Goal: Task Accomplishment & Management: Use online tool/utility

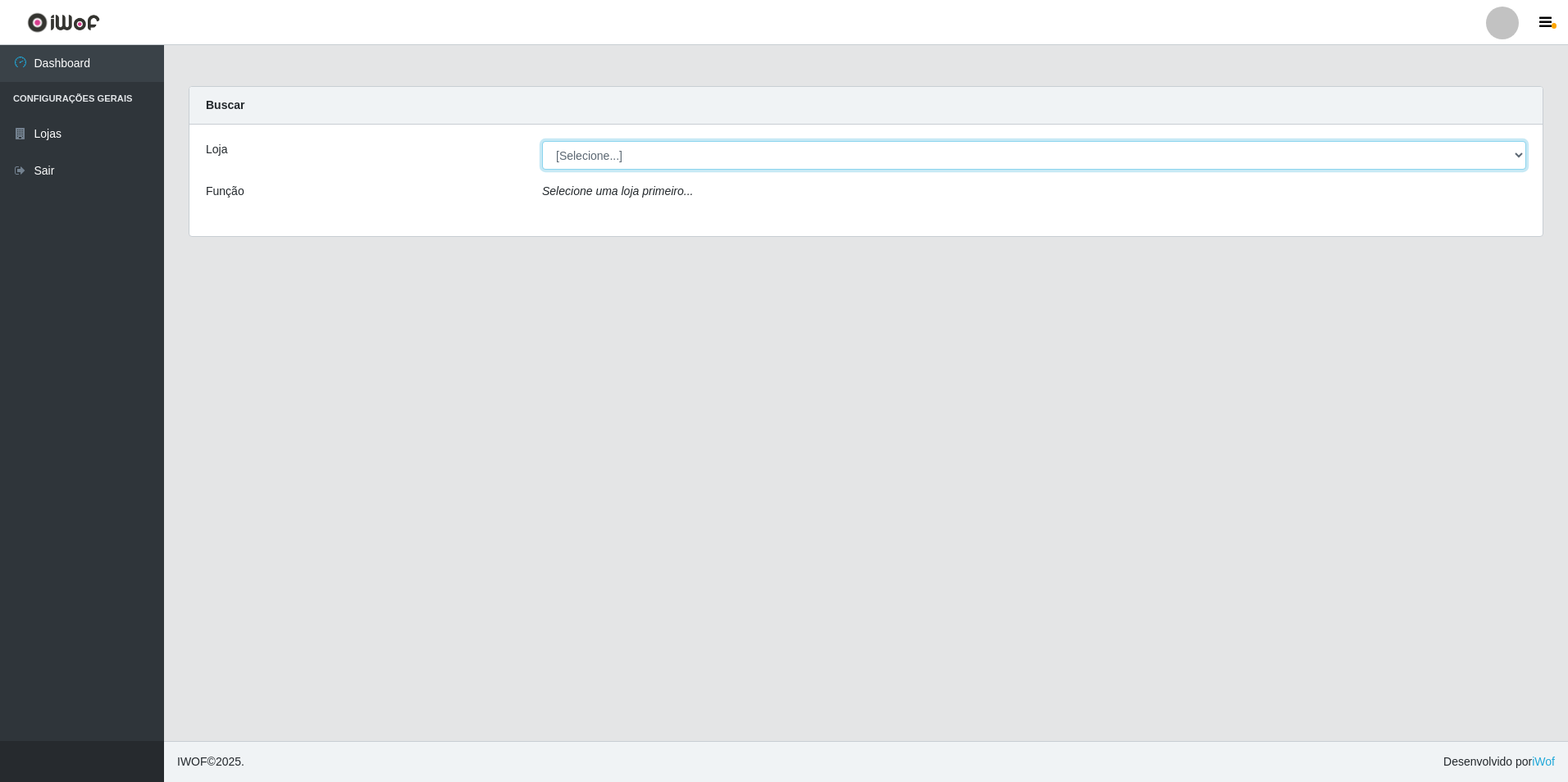
click at [566, 156] on select "[Selecione...] Extrabom - Loja 57 Anchieta" at bounding box center [1034, 155] width 984 height 28
select select "470"
click at [542, 141] on select "[Selecione...] Extrabom - Loja 57 Anchieta" at bounding box center [1034, 155] width 984 height 28
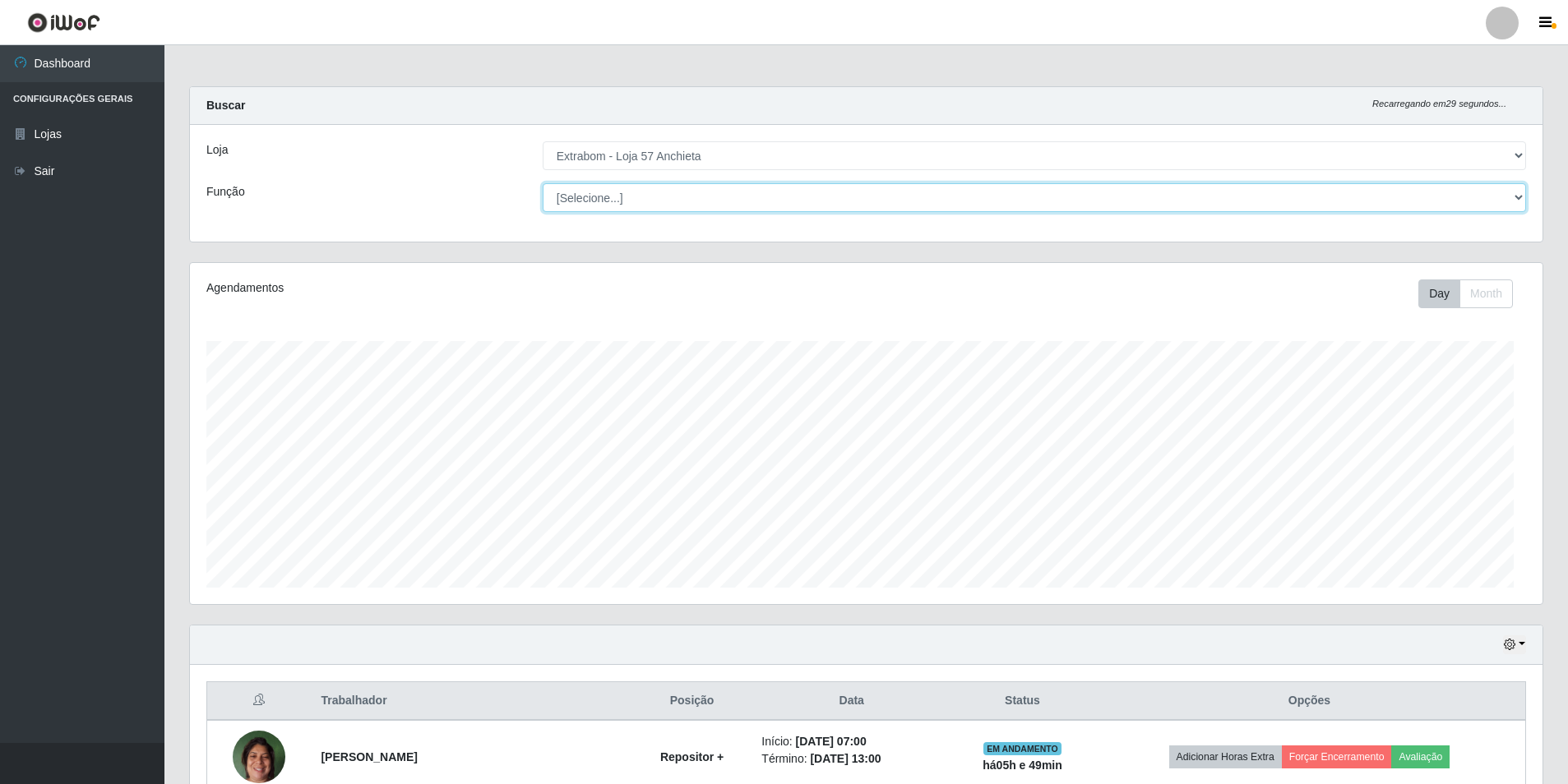
click at [571, 197] on select "[Selecione...] Repositor Repositor + Repositor ++" at bounding box center [1034, 197] width 983 height 28
click at [567, 196] on select "[Selecione...] Repositor Repositor + Repositor ++" at bounding box center [1034, 197] width 983 height 28
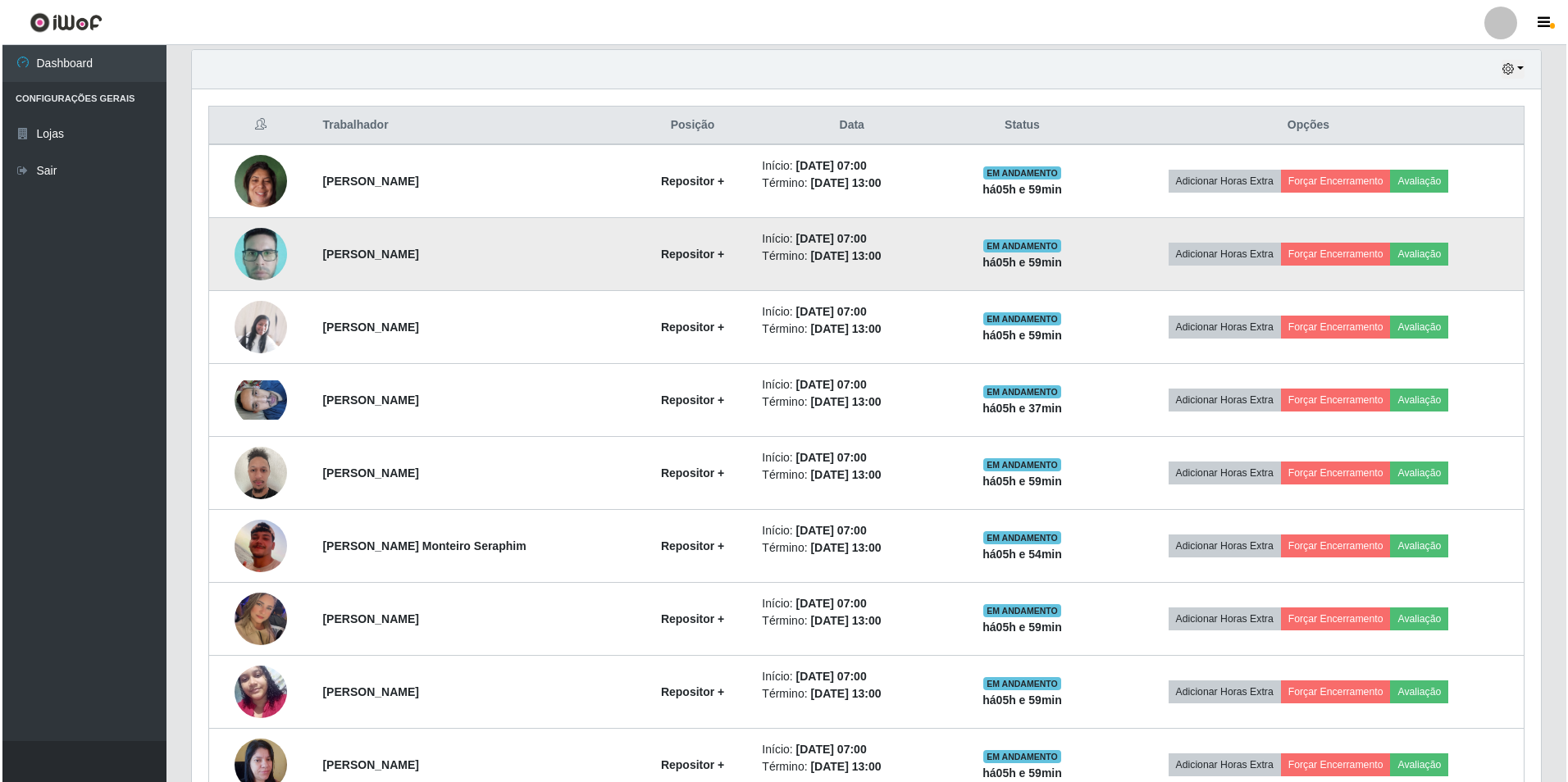
scroll to position [671, 0]
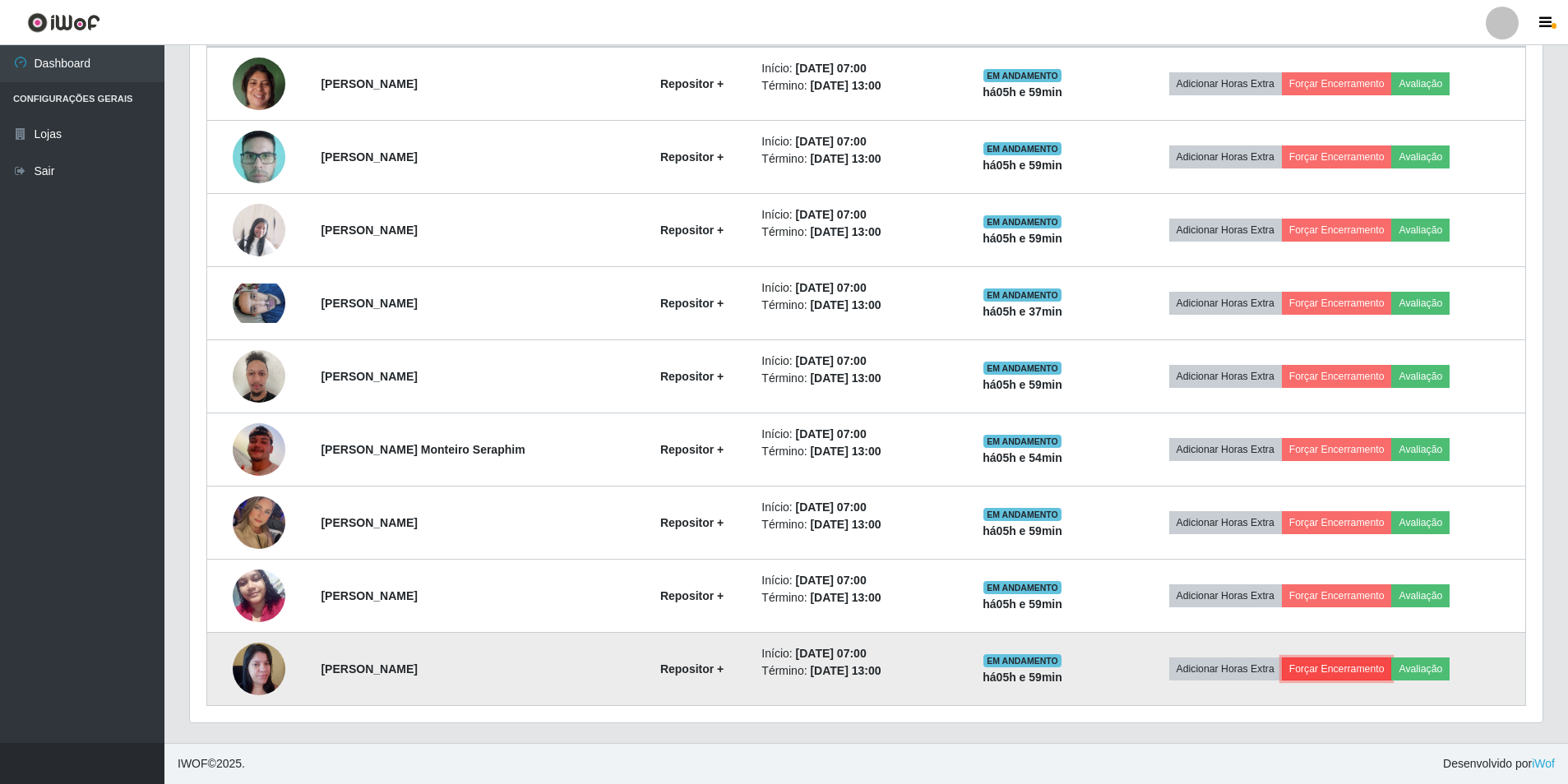
click at [1374, 670] on button "Forçar Encerramento" at bounding box center [1337, 669] width 110 height 23
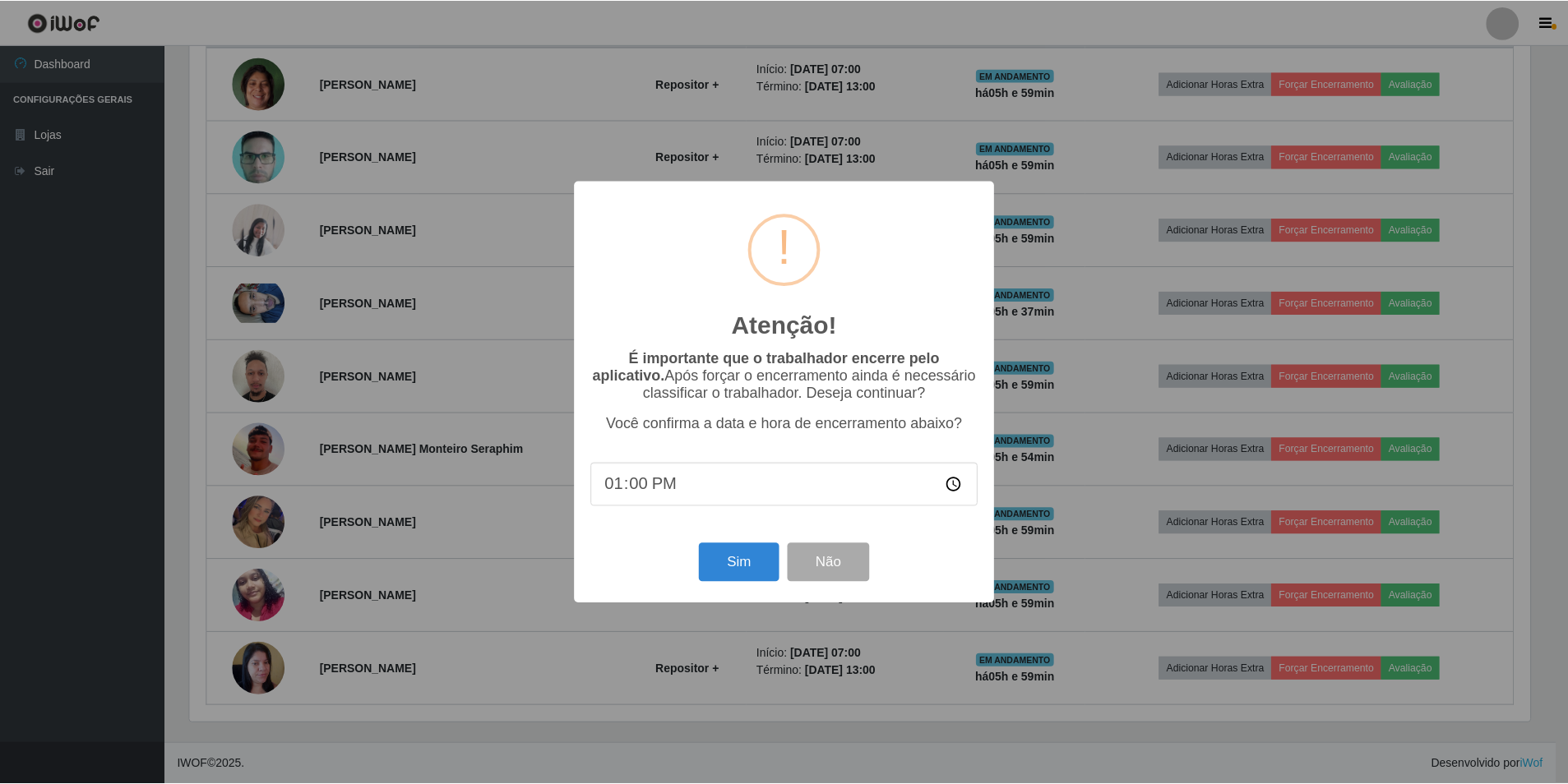
scroll to position [341, 1344]
click at [730, 561] on button "Sim" at bounding box center [741, 562] width 80 height 39
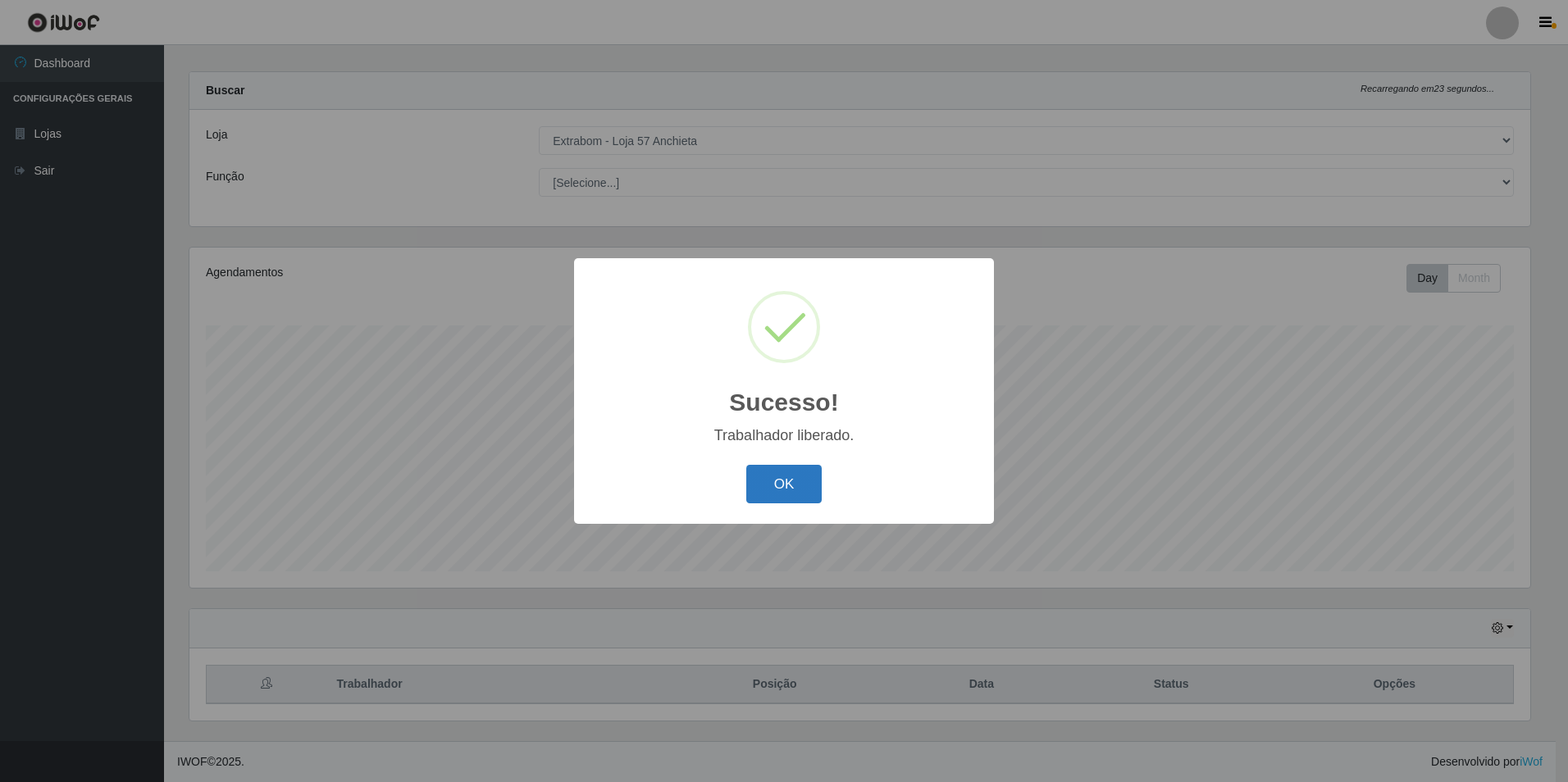
click at [760, 476] on button "OK" at bounding box center [784, 484] width 76 height 39
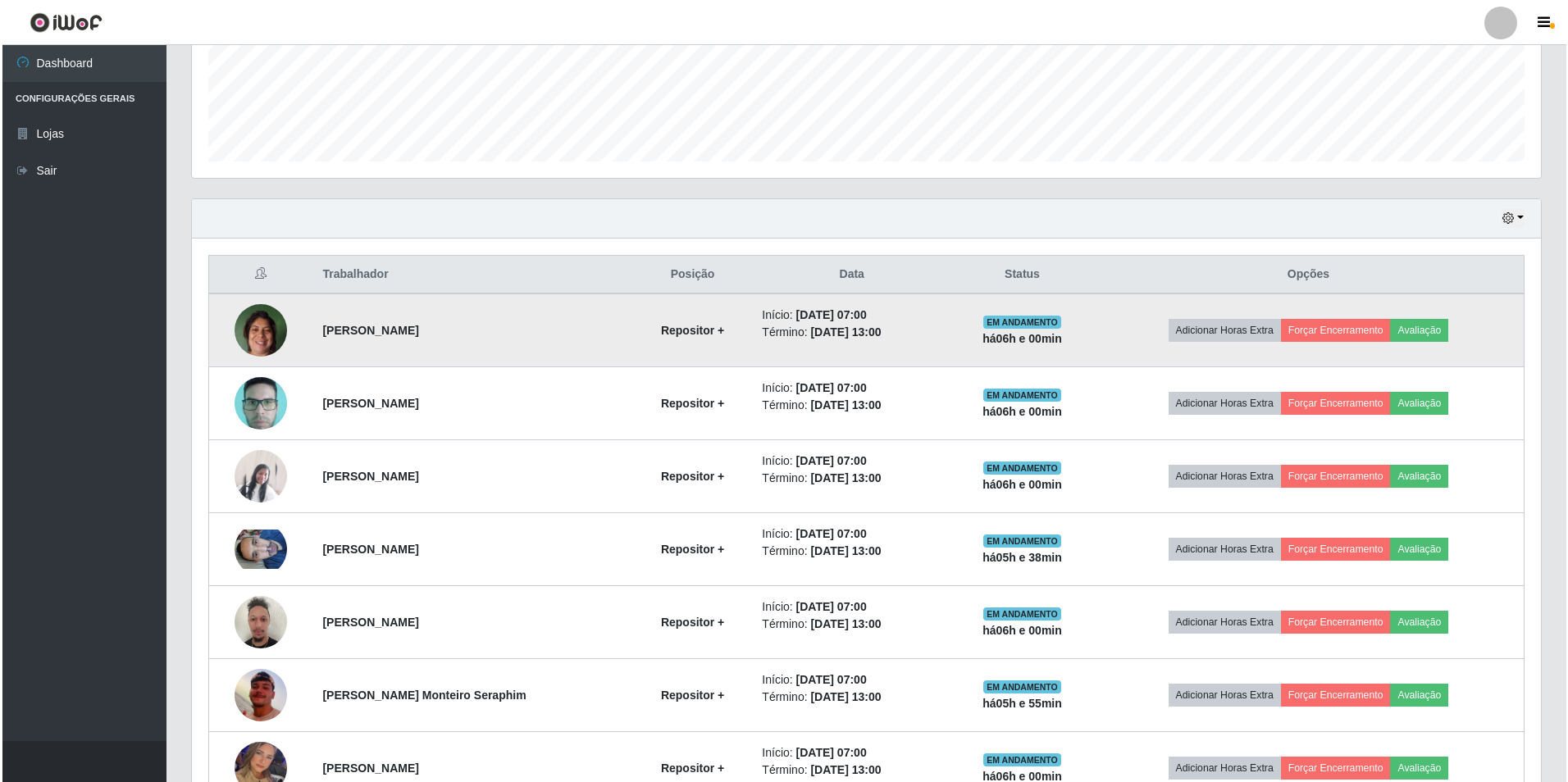
scroll to position [589, 0]
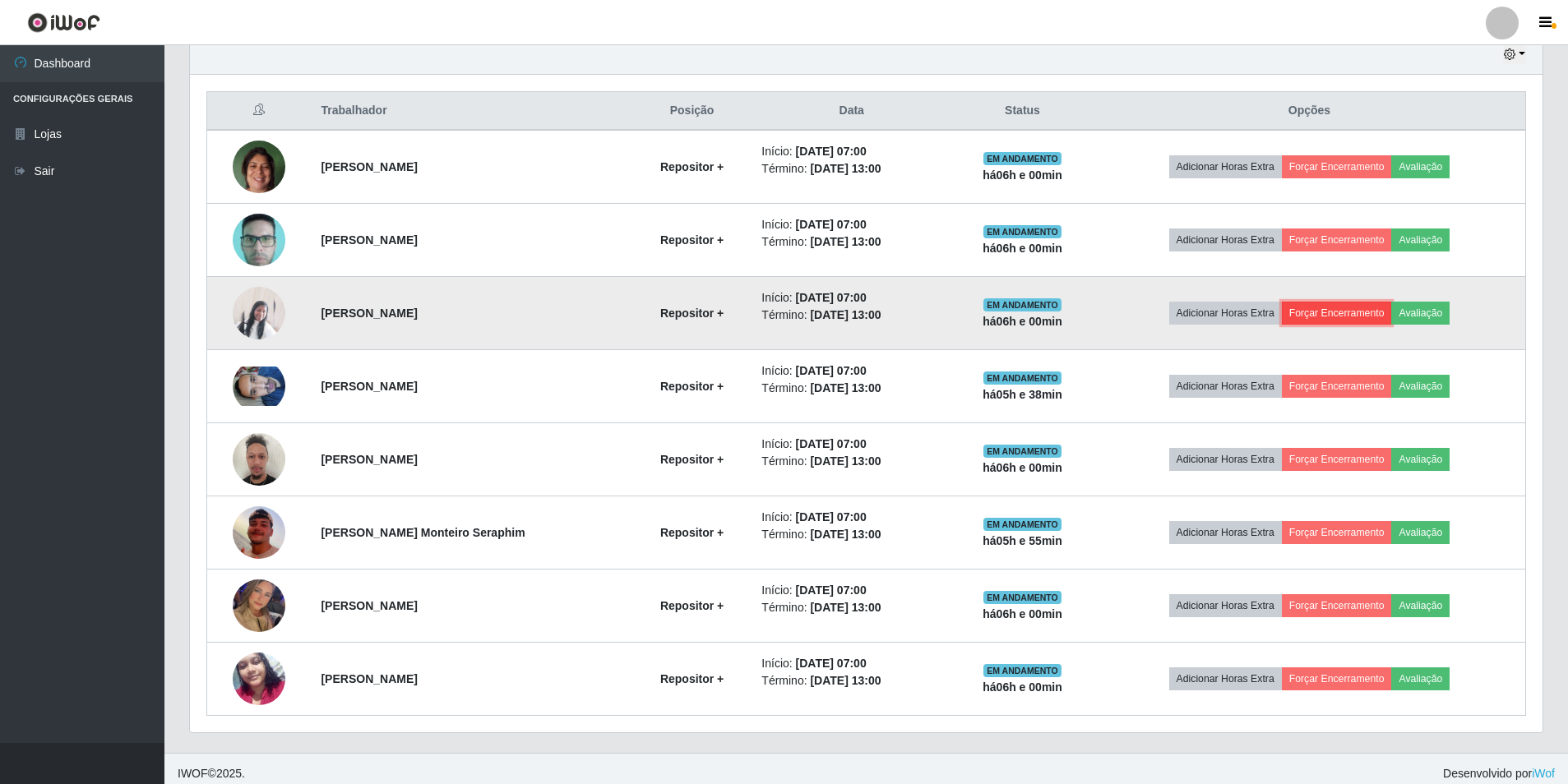
click at [1330, 316] on button "Forçar Encerramento" at bounding box center [1337, 312] width 110 height 23
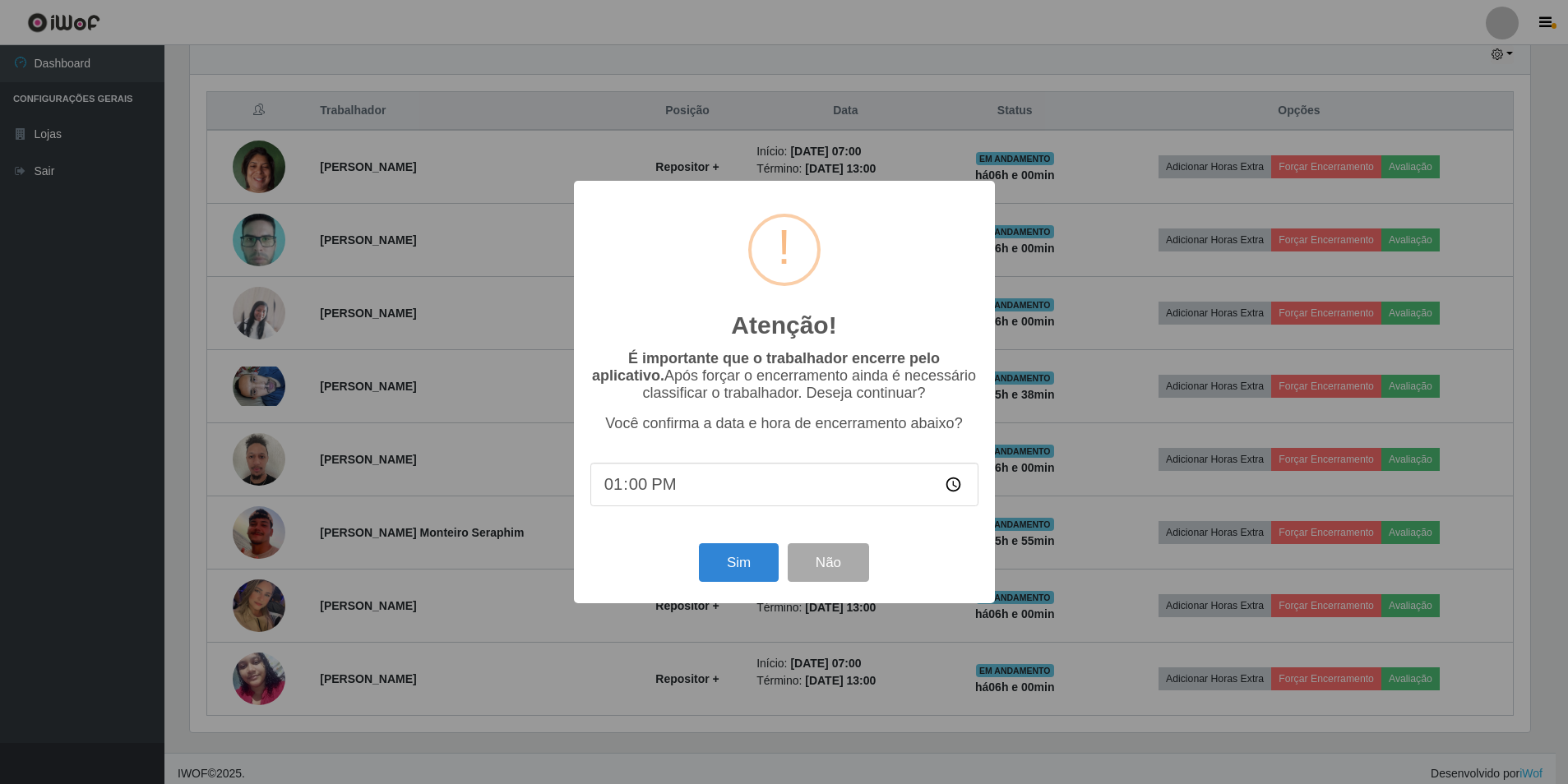
scroll to position [341, 1344]
click at [745, 582] on button "Sim" at bounding box center [741, 562] width 80 height 39
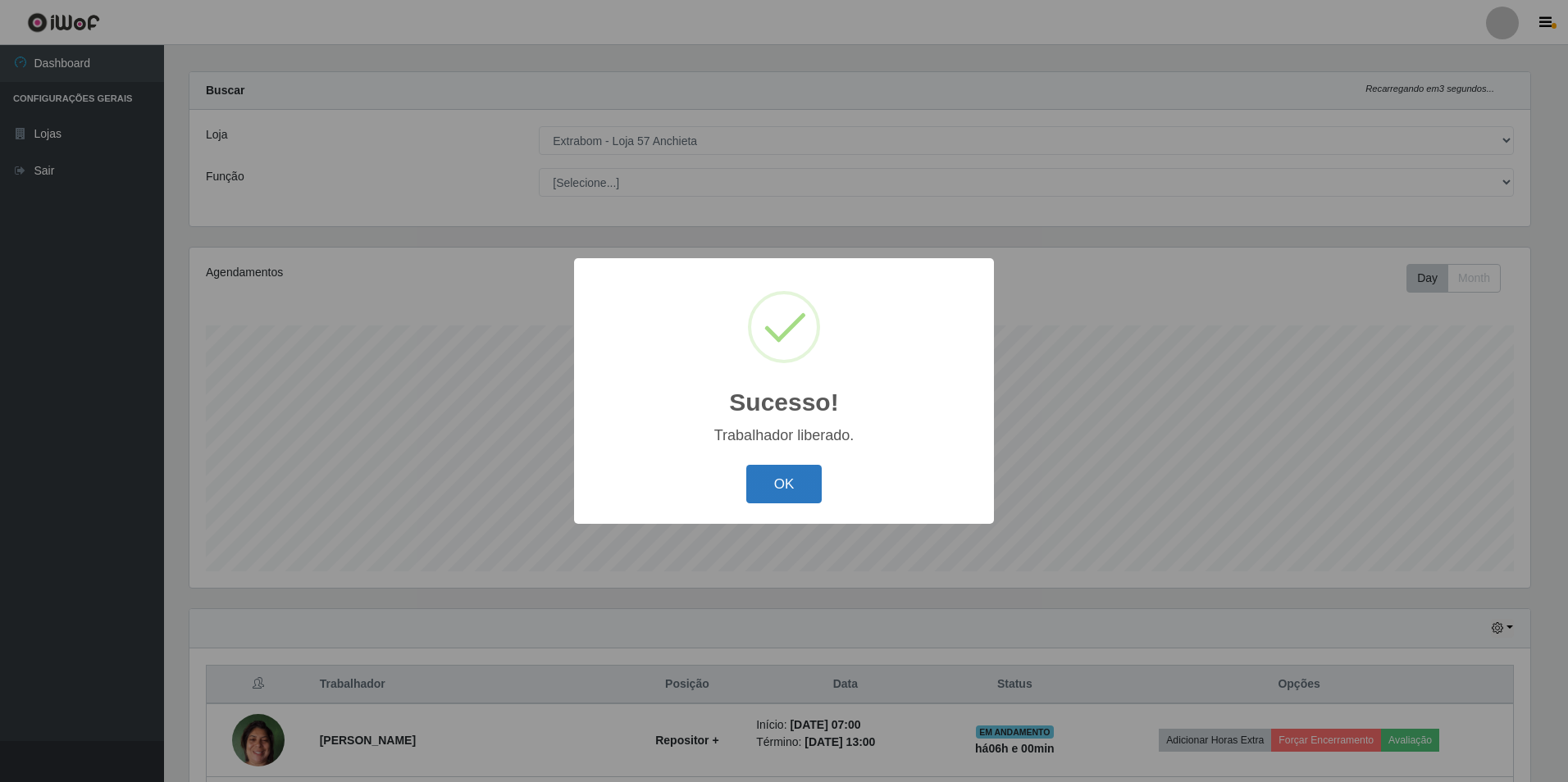
click at [790, 487] on button "OK" at bounding box center [784, 484] width 76 height 39
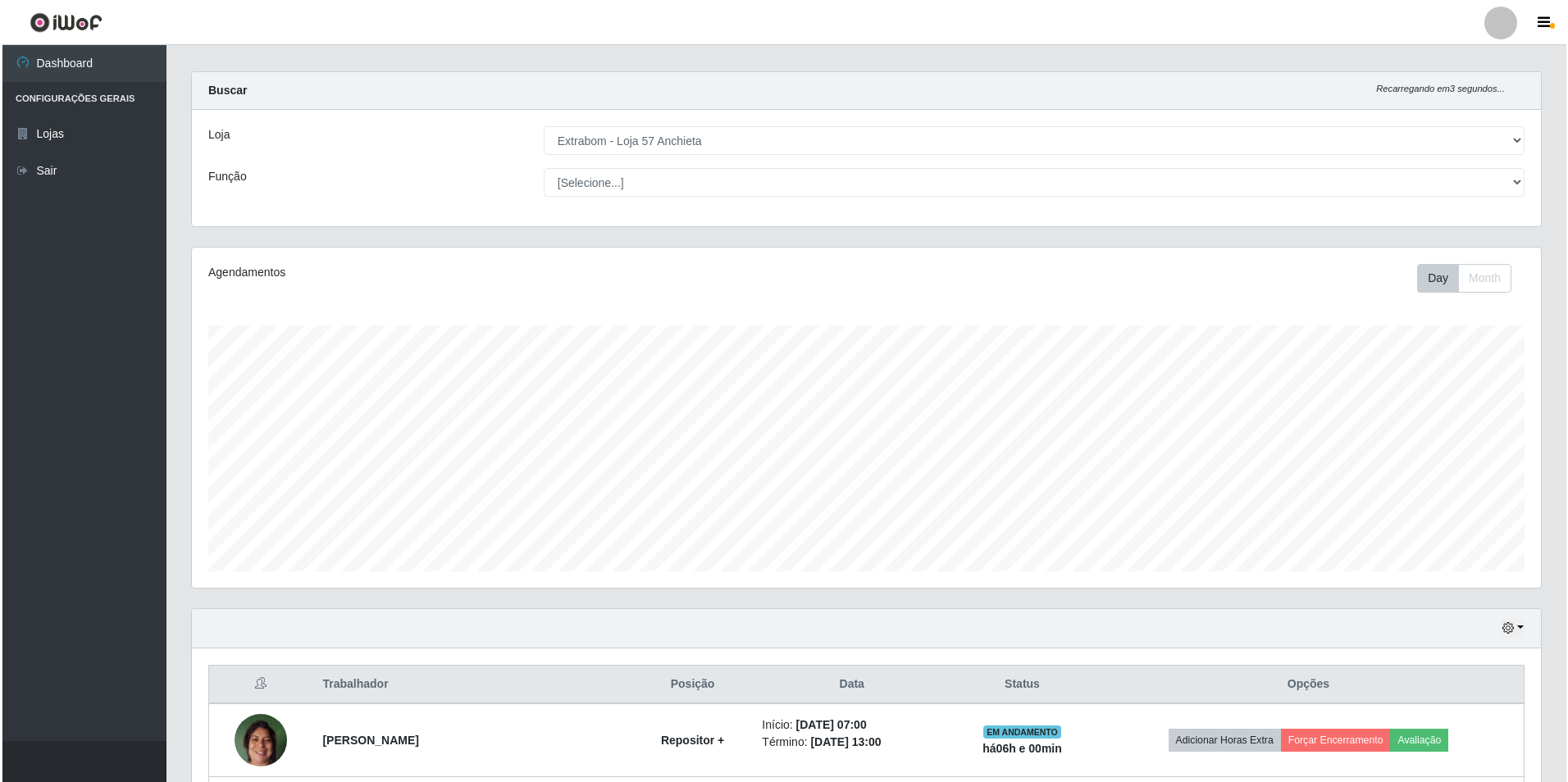
scroll to position [261, 0]
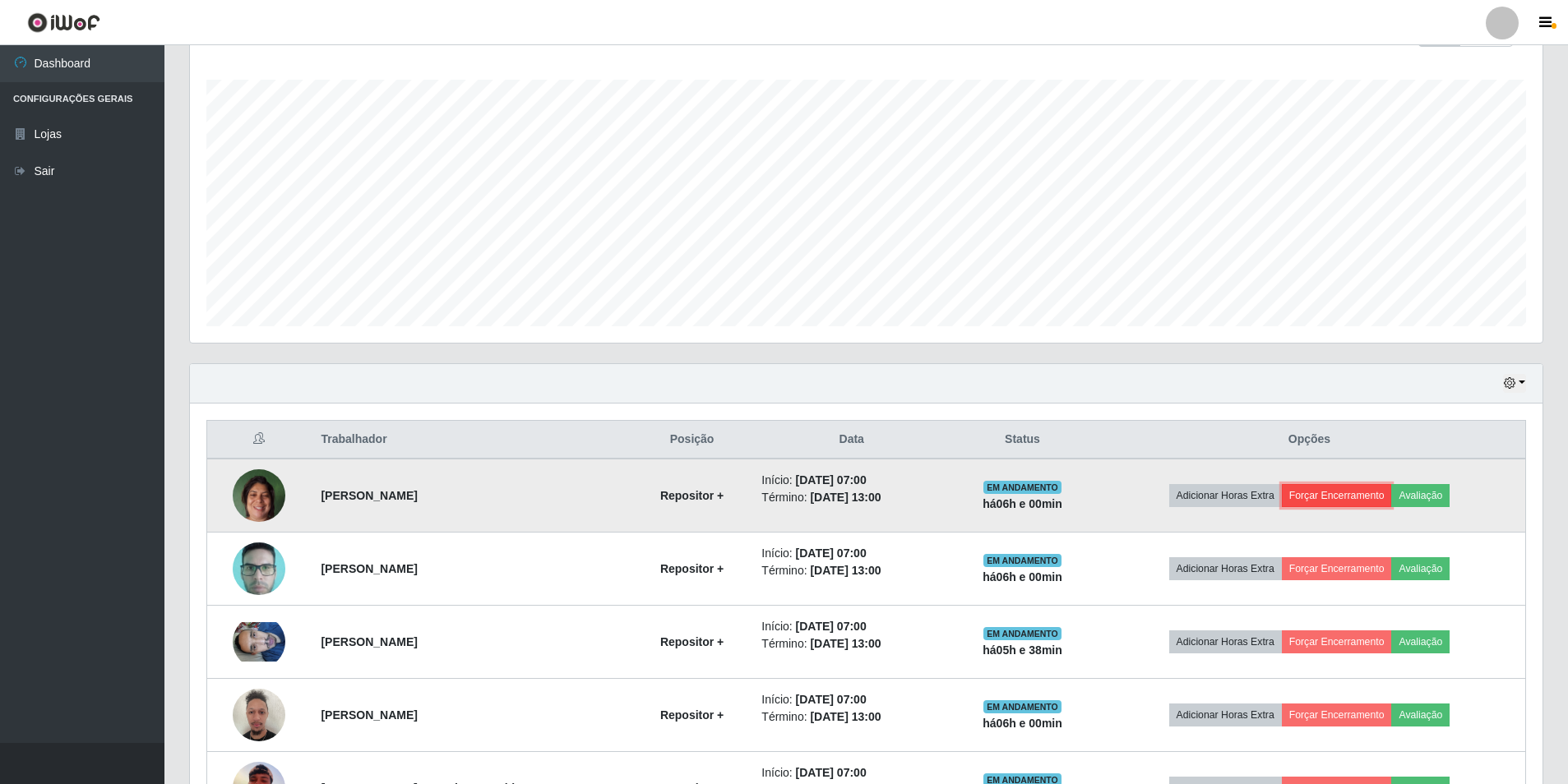
click at [1349, 493] on button "Forçar Encerramento" at bounding box center [1337, 496] width 110 height 23
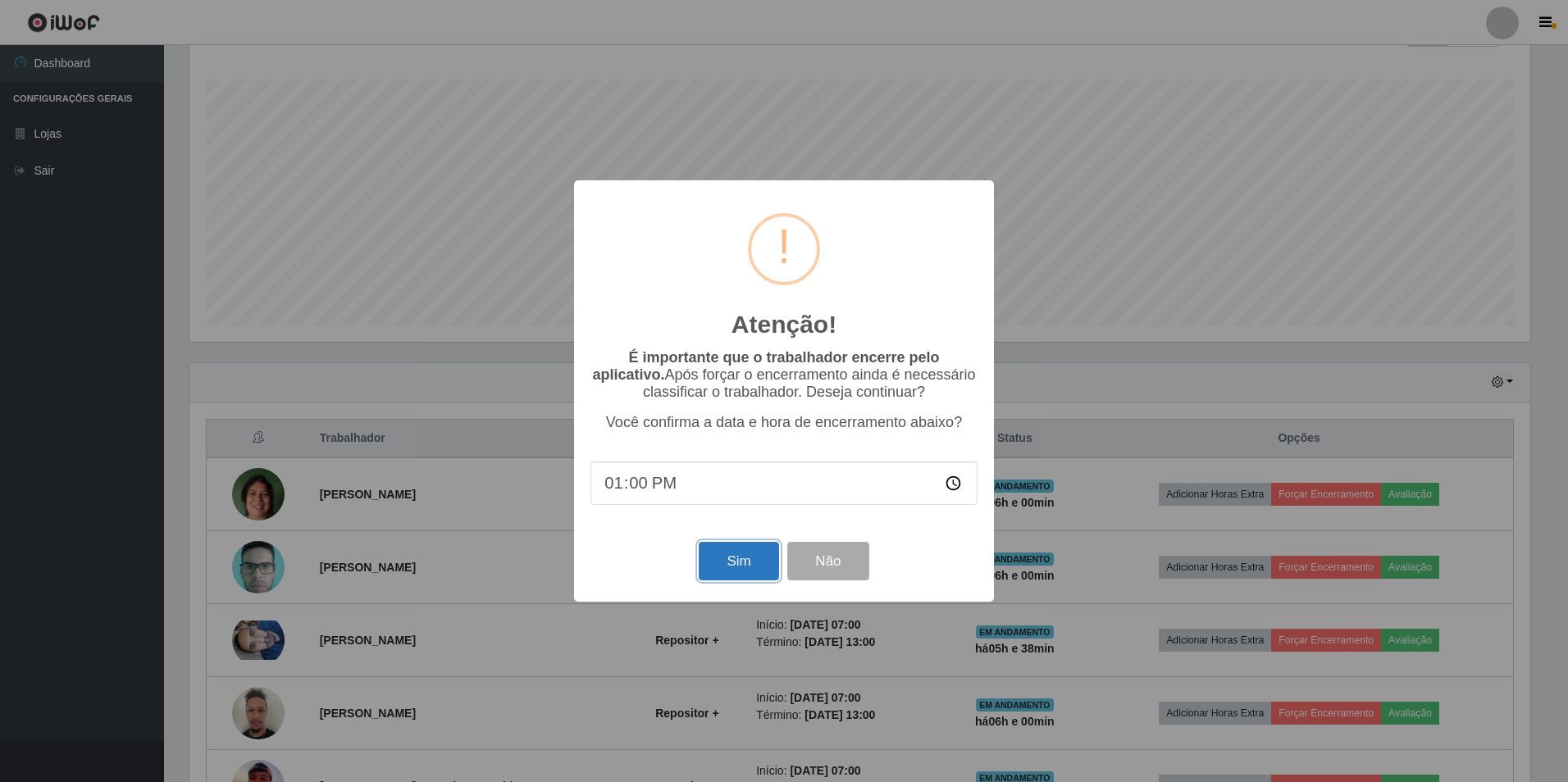
click at [758, 557] on button "Sim" at bounding box center [738, 561] width 80 height 39
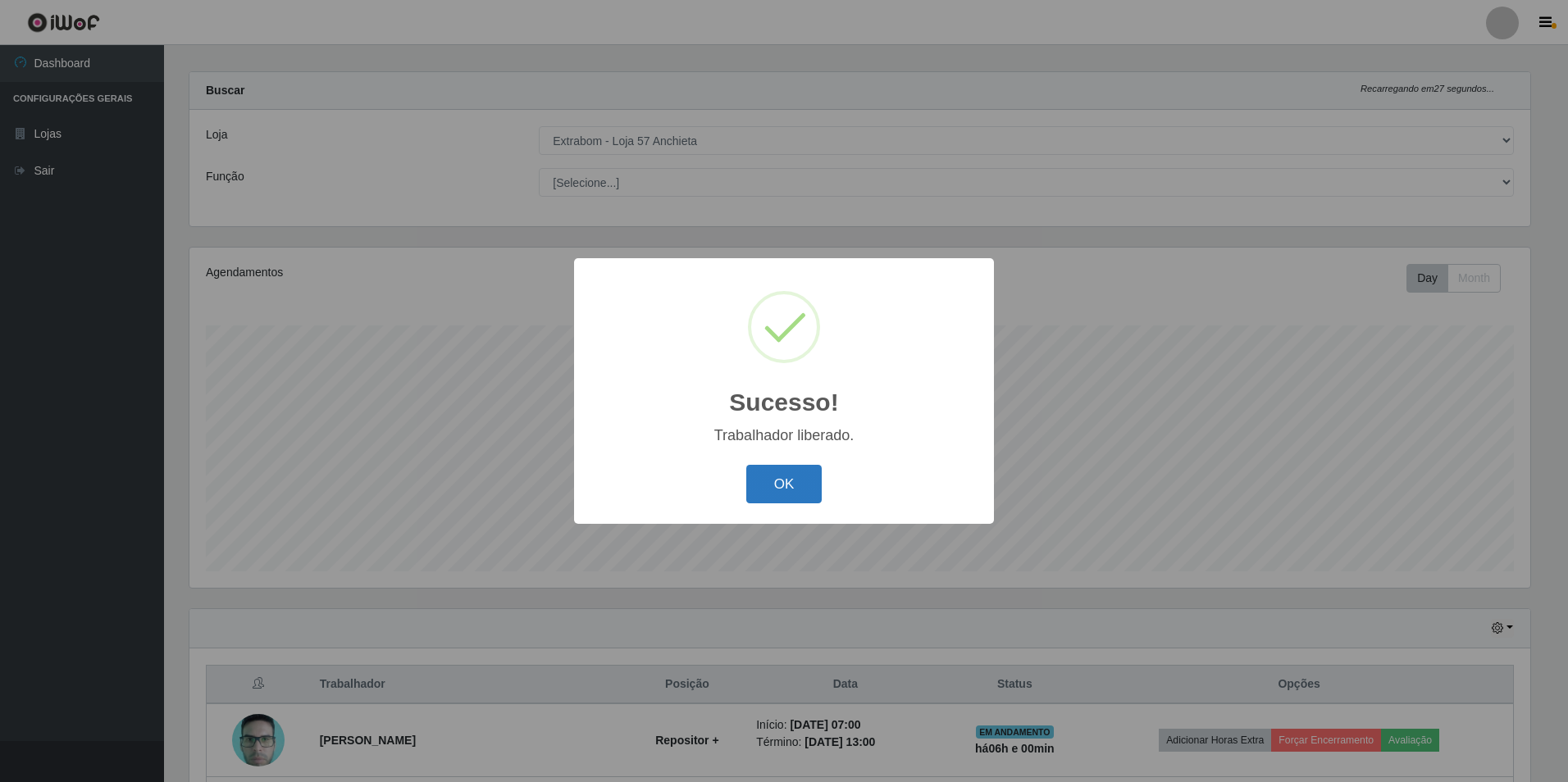
click at [801, 477] on button "OK" at bounding box center [784, 484] width 76 height 39
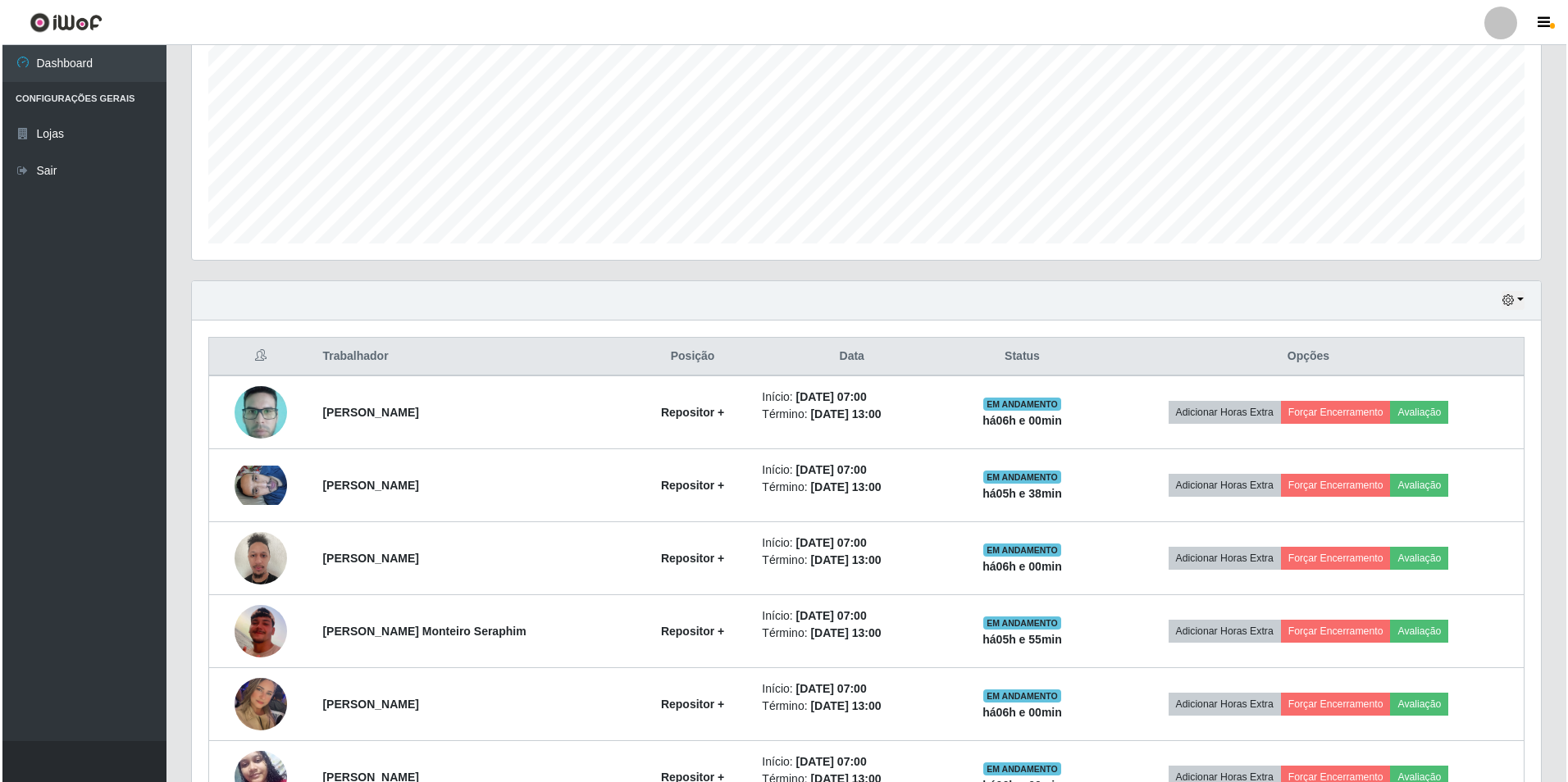
scroll to position [0, 0]
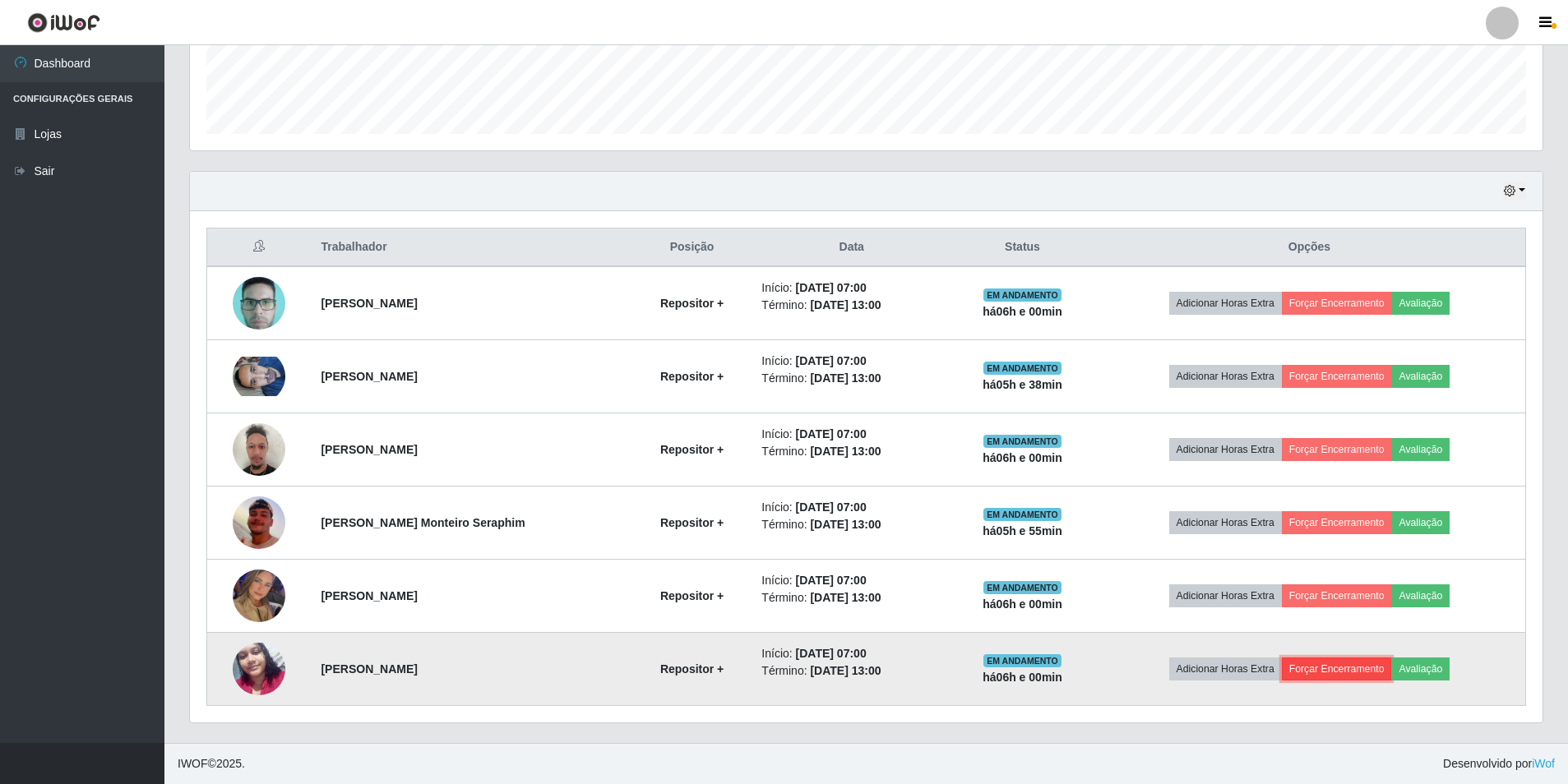
click at [1329, 673] on button "Forçar Encerramento" at bounding box center [1337, 669] width 110 height 23
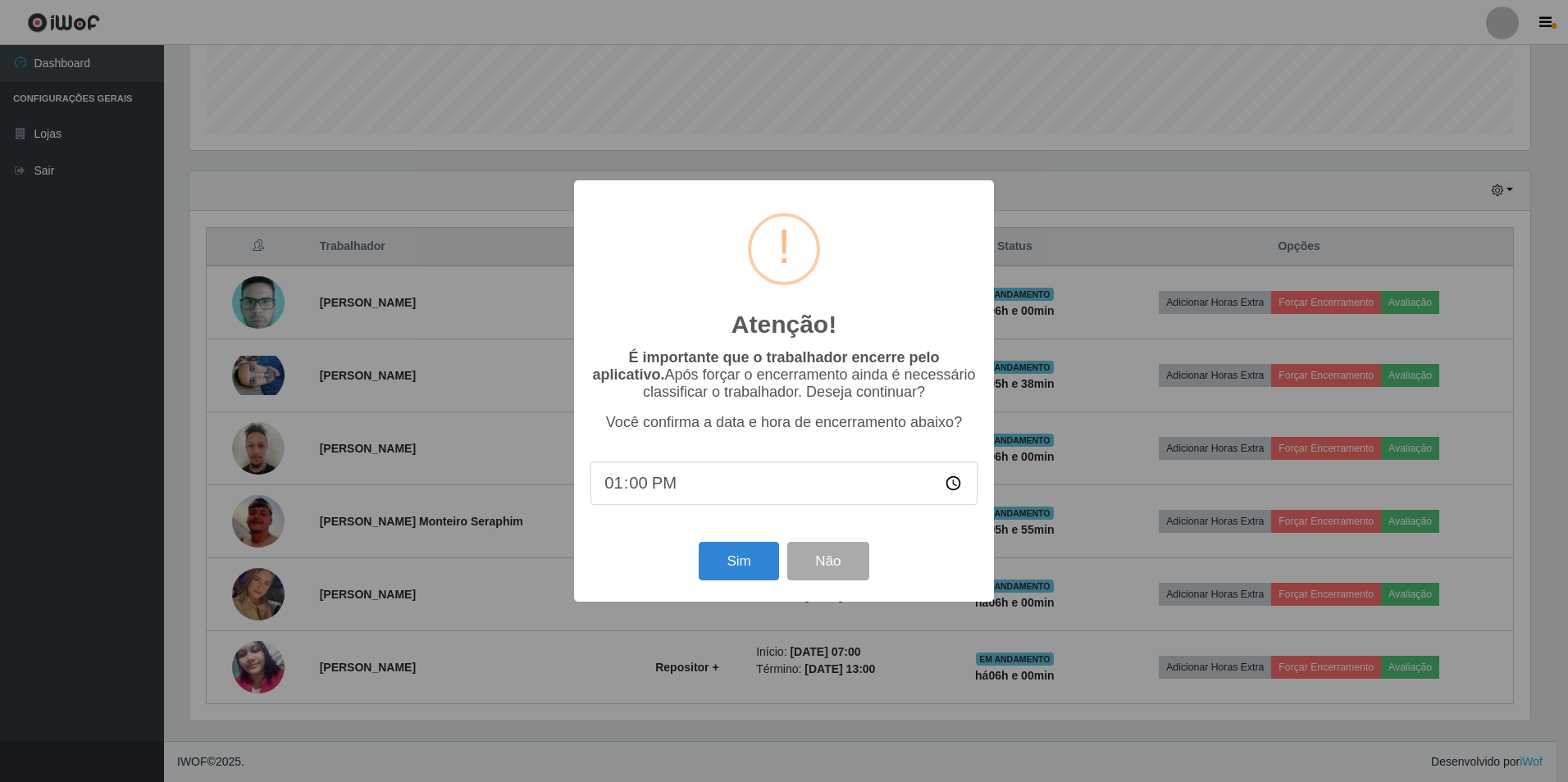
click at [678, 558] on div "Sim Não" at bounding box center [784, 561] width 387 height 46
click at [761, 556] on button "Sim" at bounding box center [738, 561] width 80 height 39
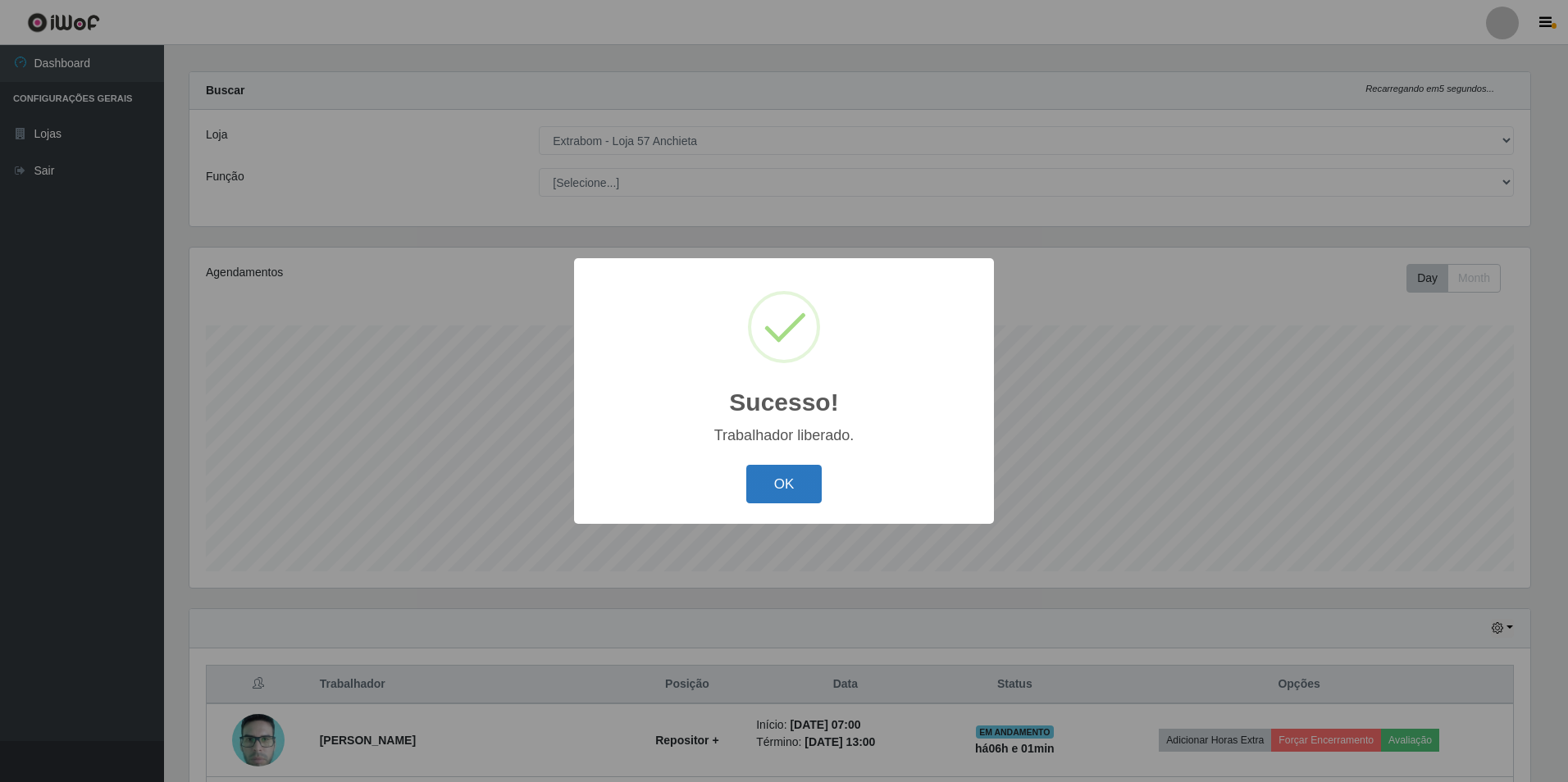
click at [806, 489] on button "OK" at bounding box center [784, 484] width 76 height 39
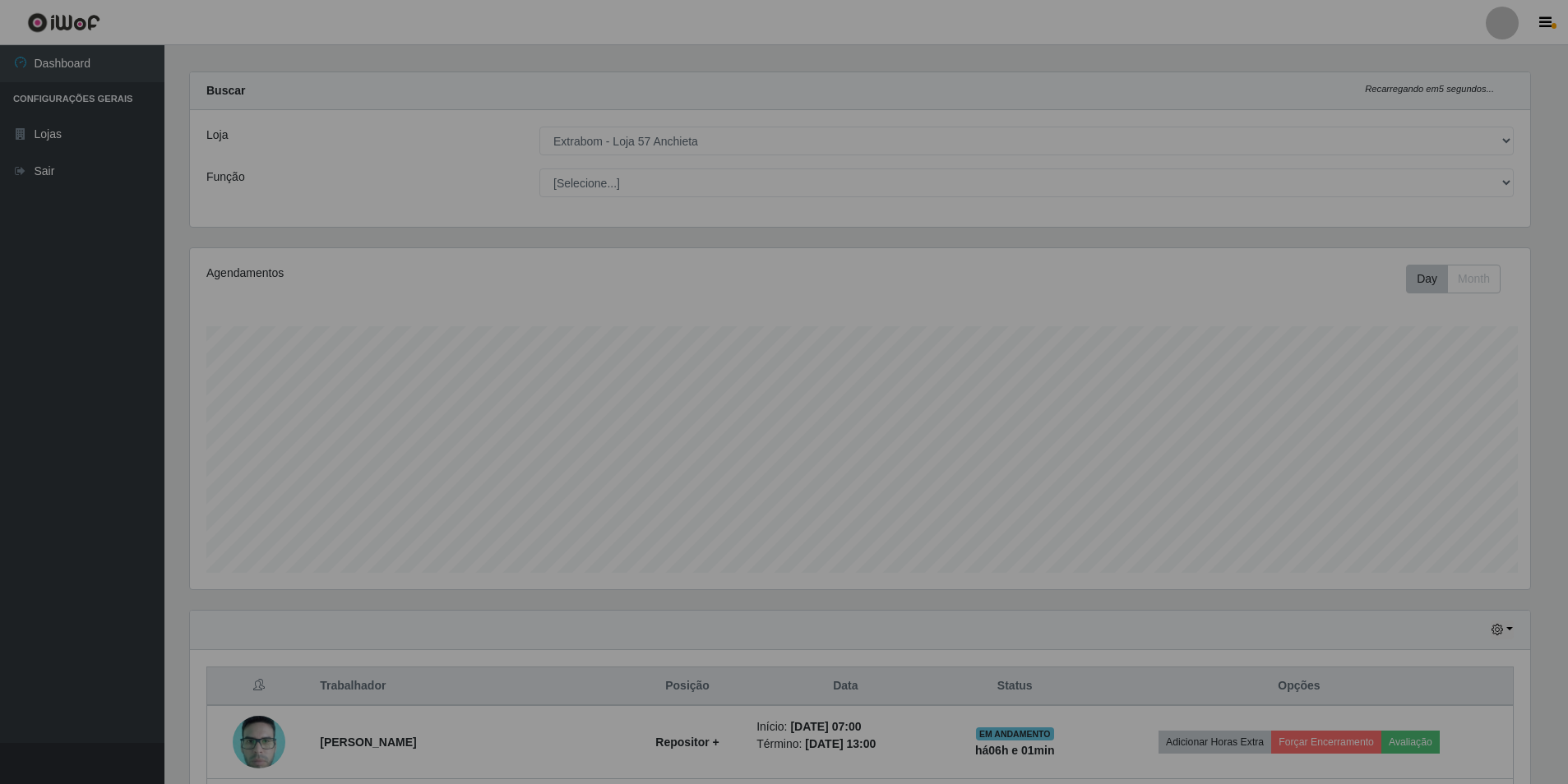
scroll to position [341, 1353]
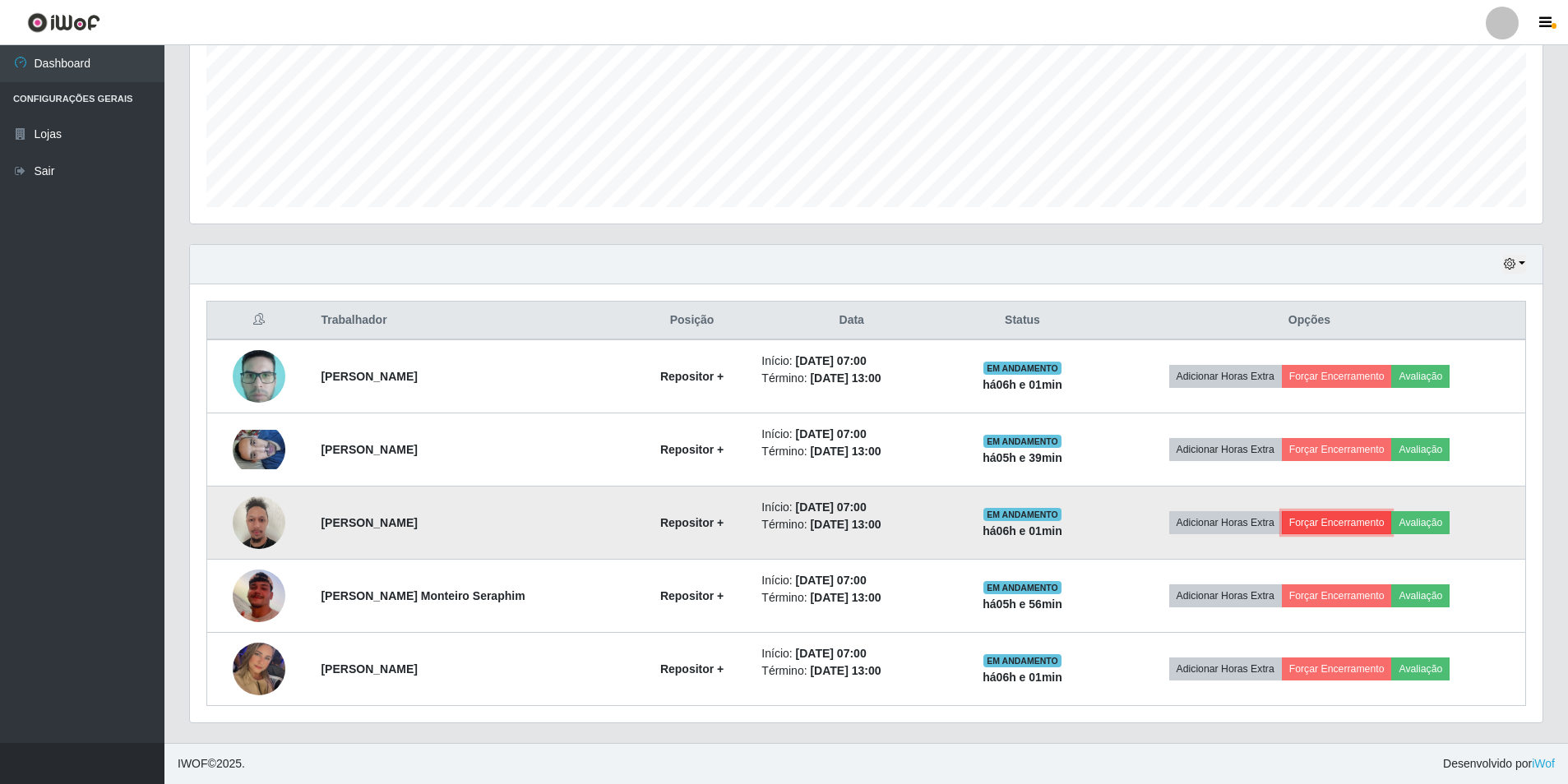
click at [1366, 516] on button "Forçar Encerramento" at bounding box center [1337, 522] width 110 height 23
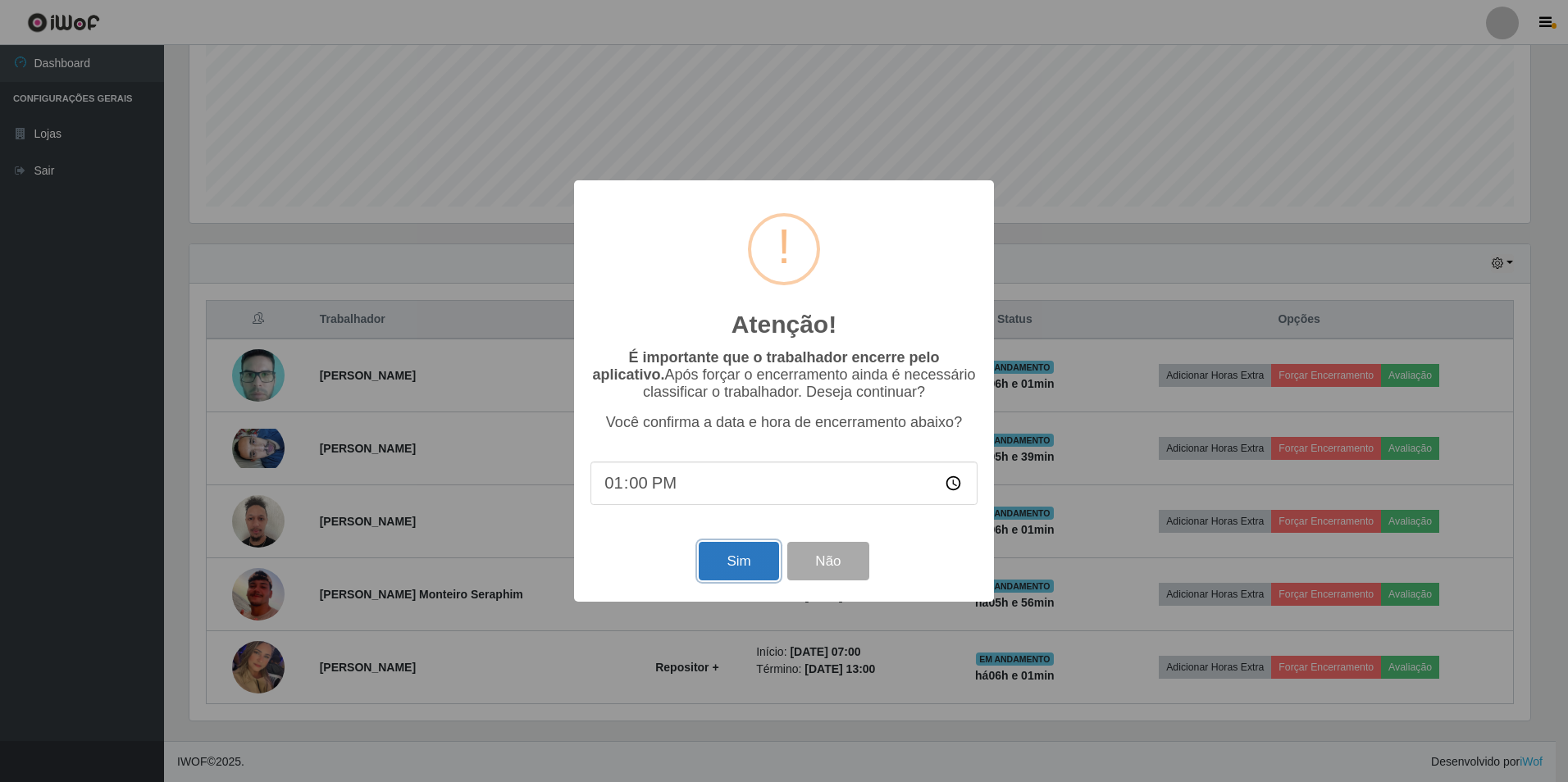
click at [720, 563] on button "Sim" at bounding box center [738, 561] width 80 height 39
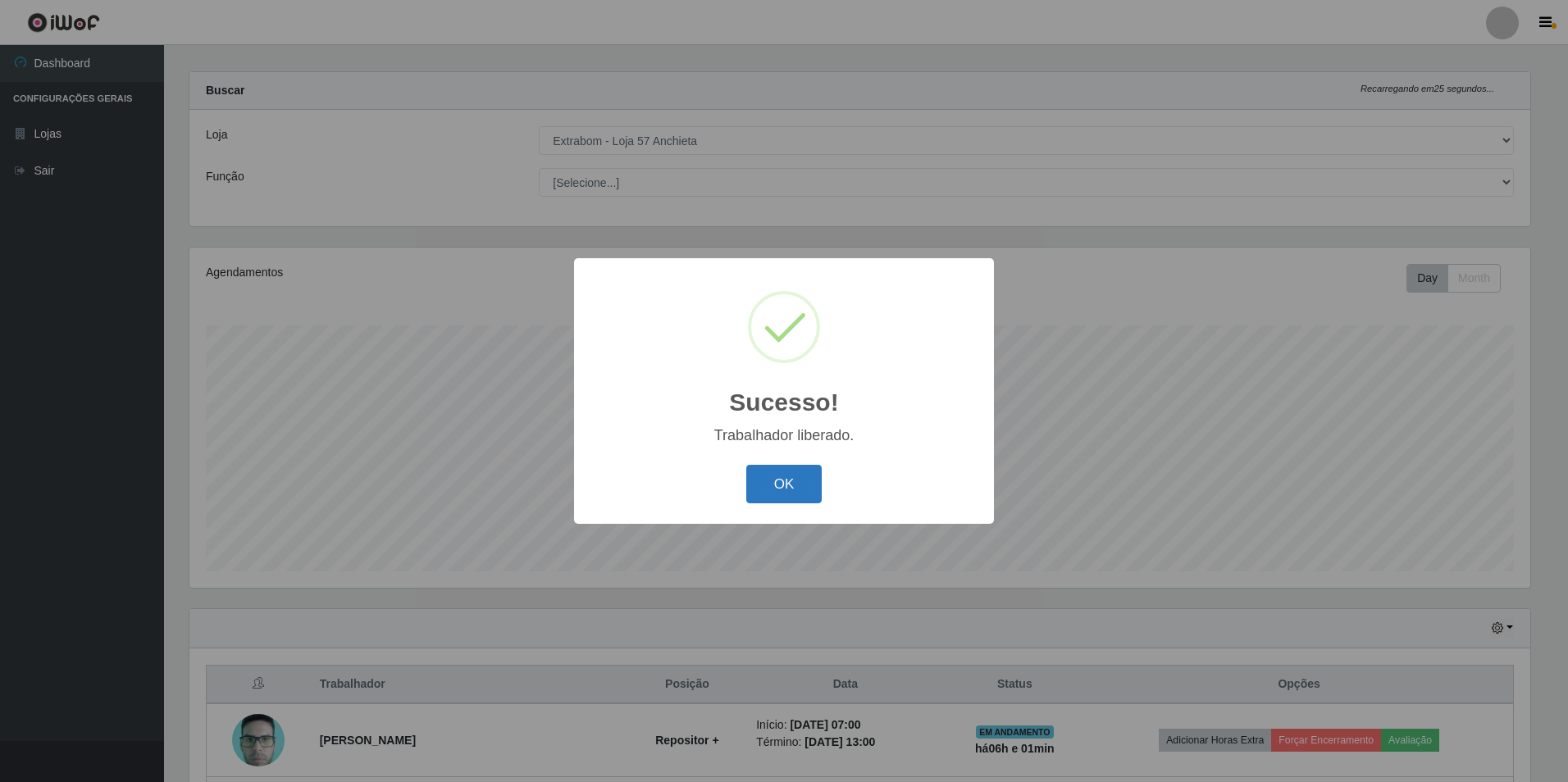
click at [771, 486] on button "OK" at bounding box center [784, 484] width 76 height 39
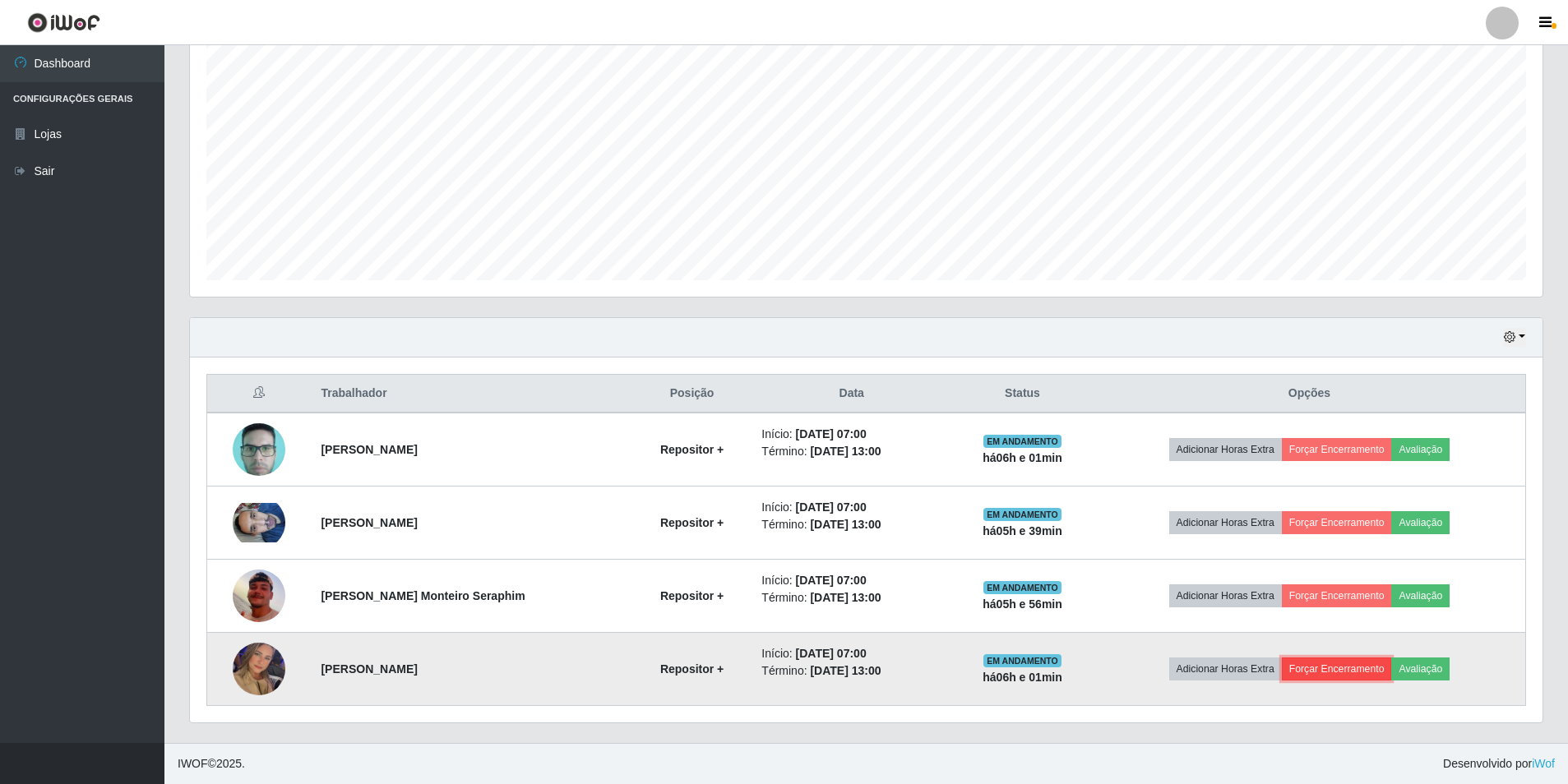
click at [1341, 673] on button "Forçar Encerramento" at bounding box center [1337, 669] width 110 height 23
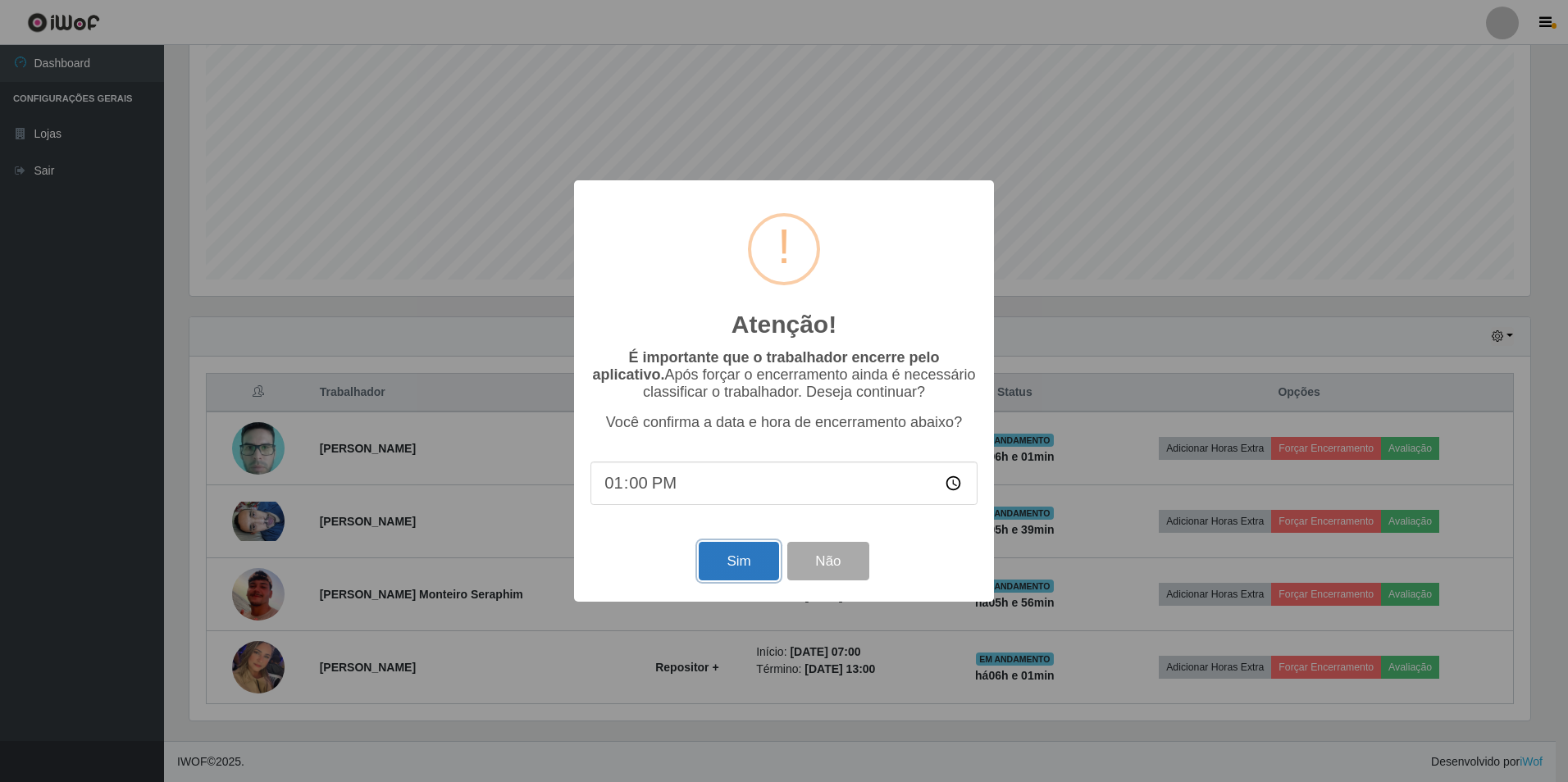
click at [720, 562] on button "Sim" at bounding box center [738, 561] width 80 height 39
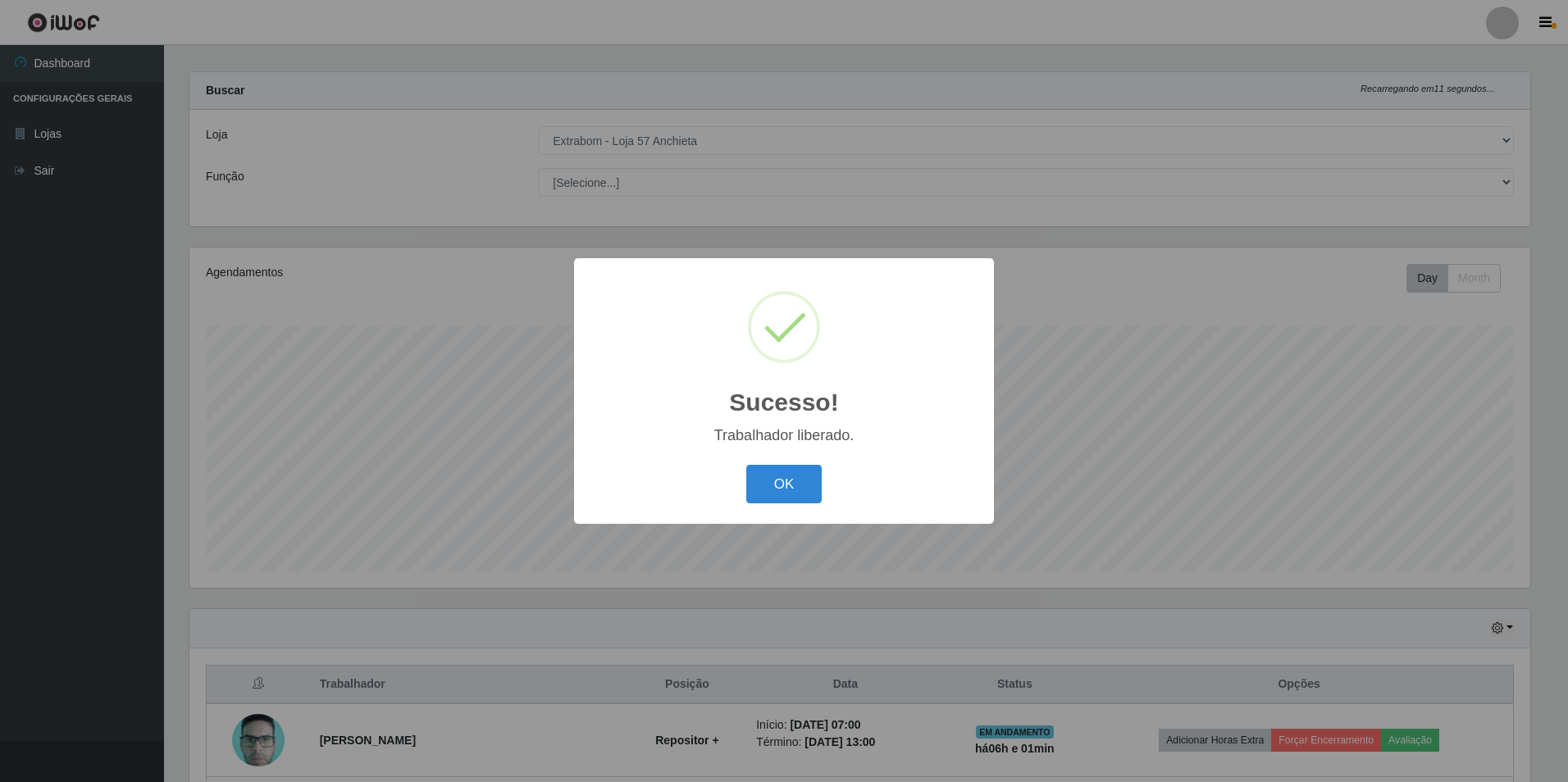
click at [794, 458] on div "Sucesso! × Trabalhador liberado. OK Cancel" at bounding box center [784, 391] width 420 height 265
click at [796, 483] on button "OK" at bounding box center [784, 484] width 76 height 39
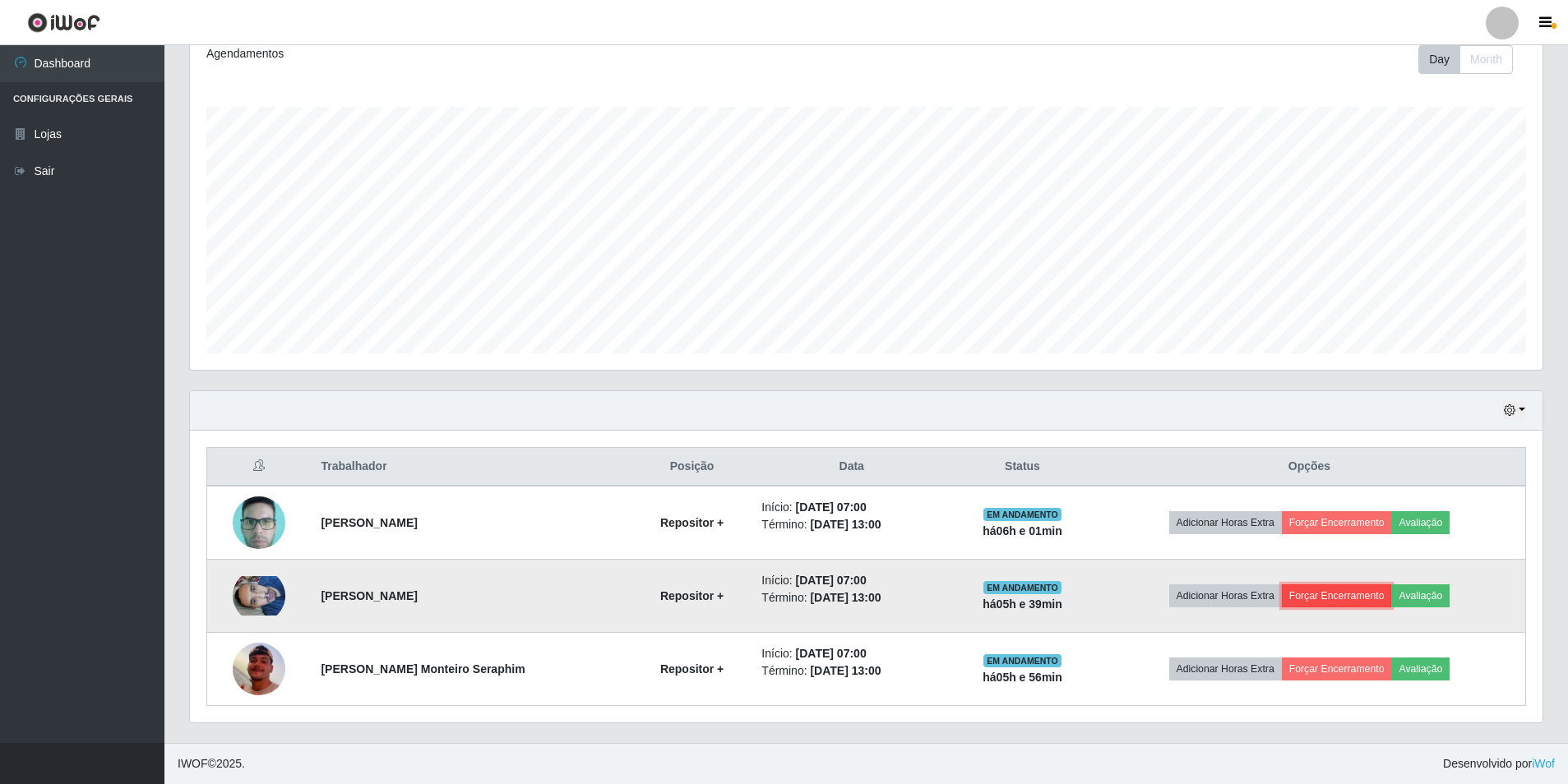
click at [1345, 600] on button "Forçar Encerramento" at bounding box center [1337, 596] width 110 height 23
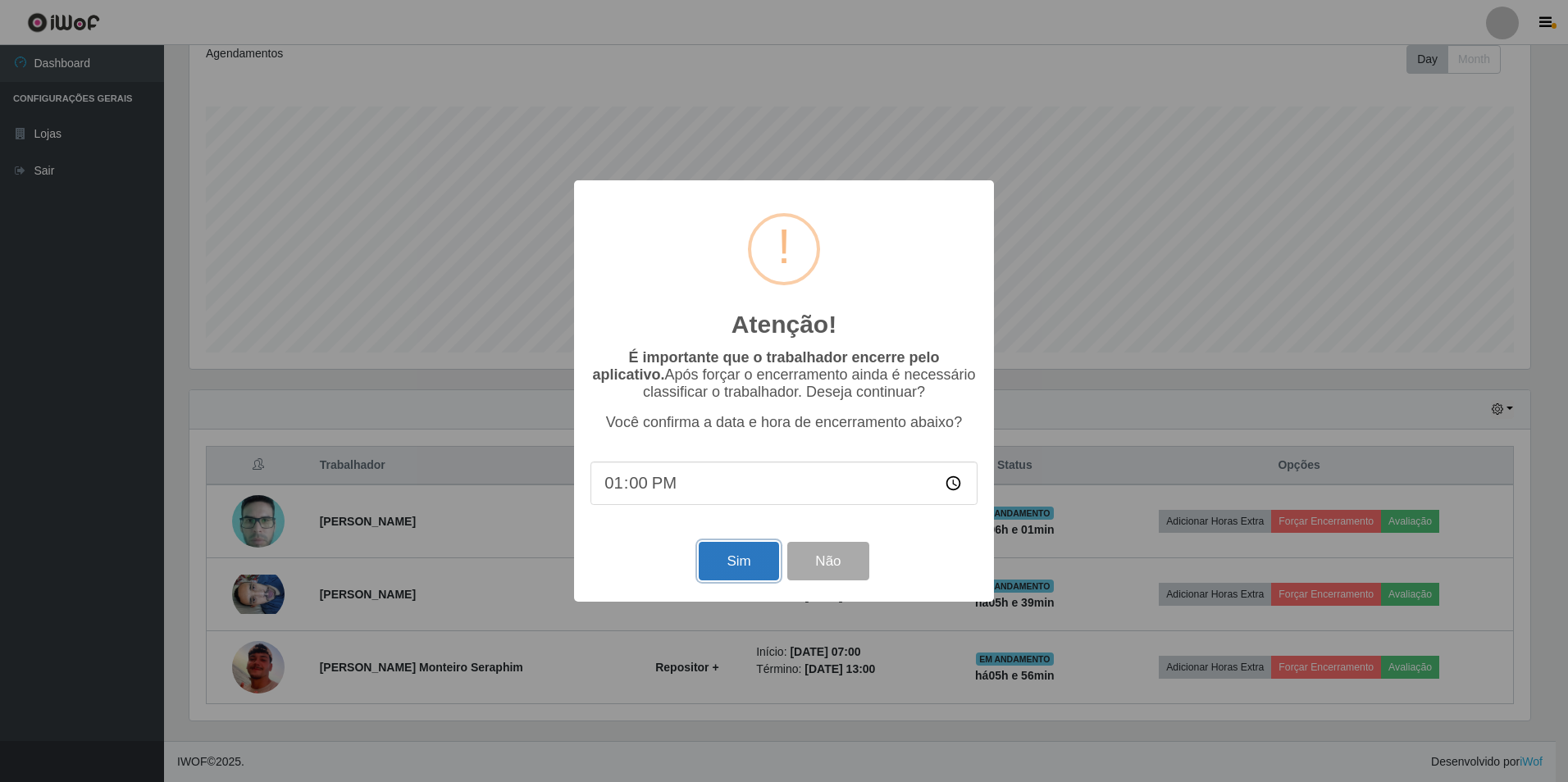
click at [738, 577] on button "Sim" at bounding box center [738, 561] width 80 height 39
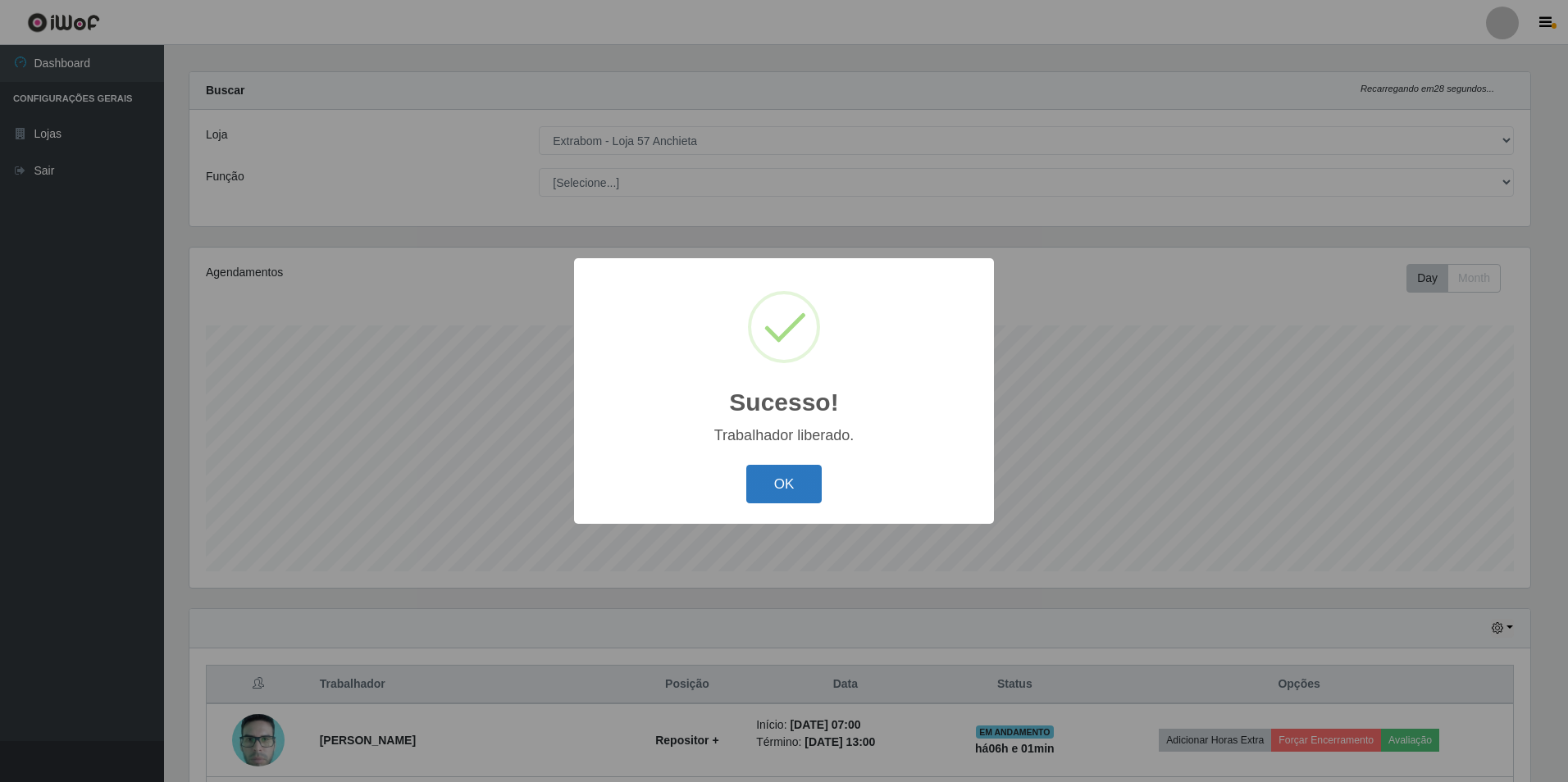
click at [787, 466] on button "OK" at bounding box center [784, 484] width 76 height 39
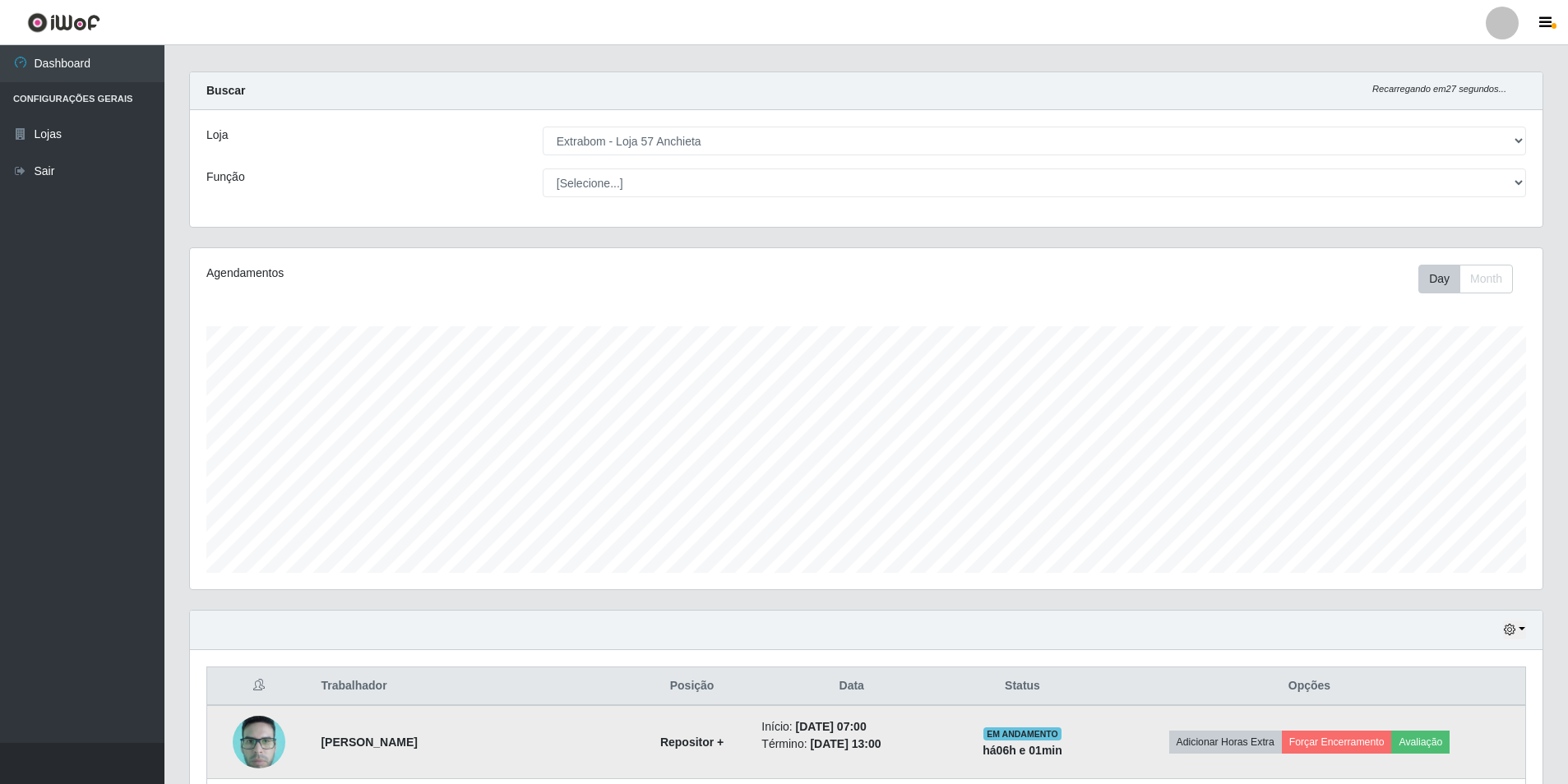
click at [1335, 727] on td "Adicionar Horas Extra Forçar Encerramento Avaliação" at bounding box center [1310, 742] width 432 height 74
click at [1342, 743] on button "Forçar Encerramento" at bounding box center [1337, 742] width 110 height 23
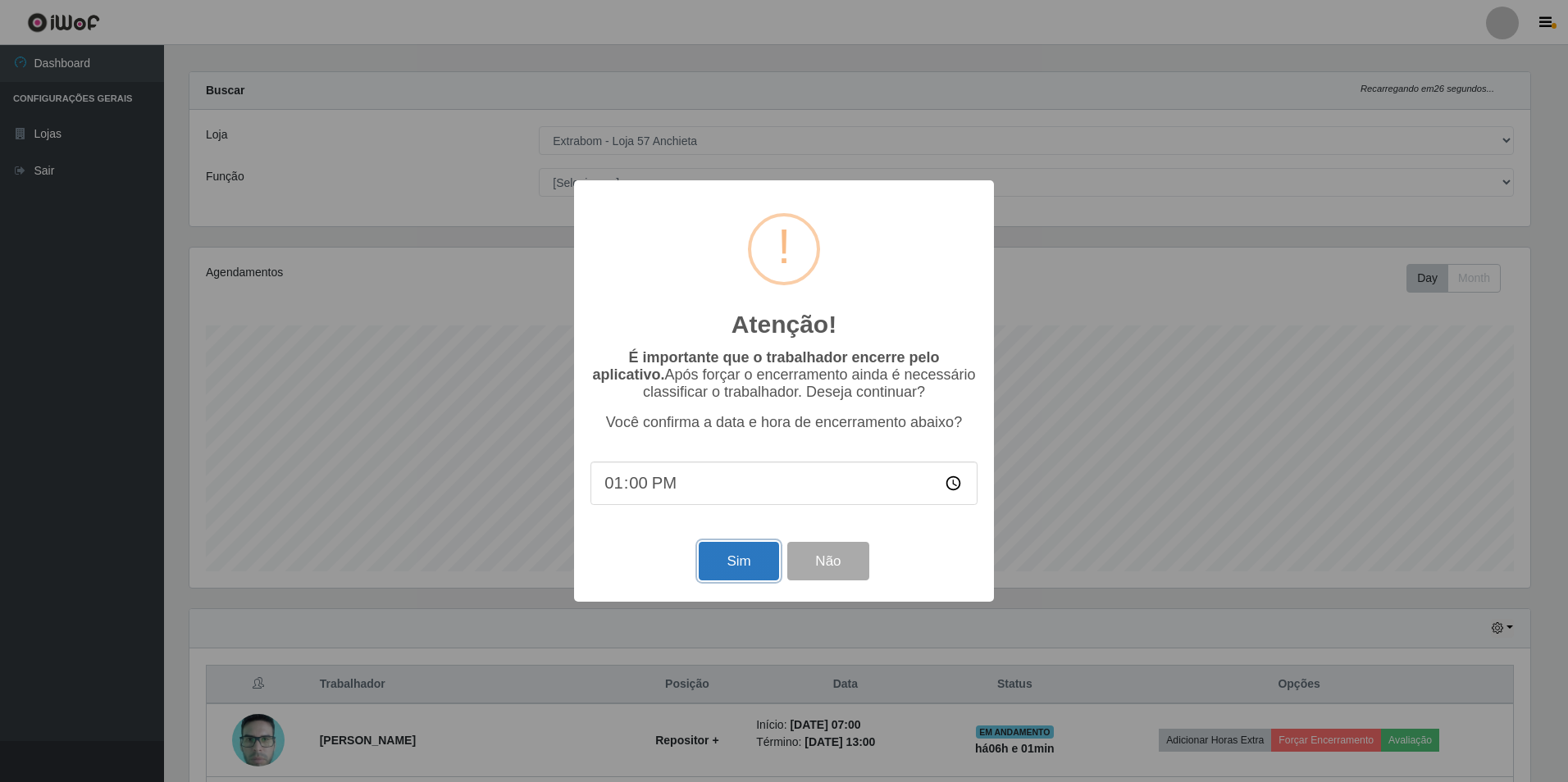
click at [737, 570] on button "Sim" at bounding box center [738, 561] width 80 height 39
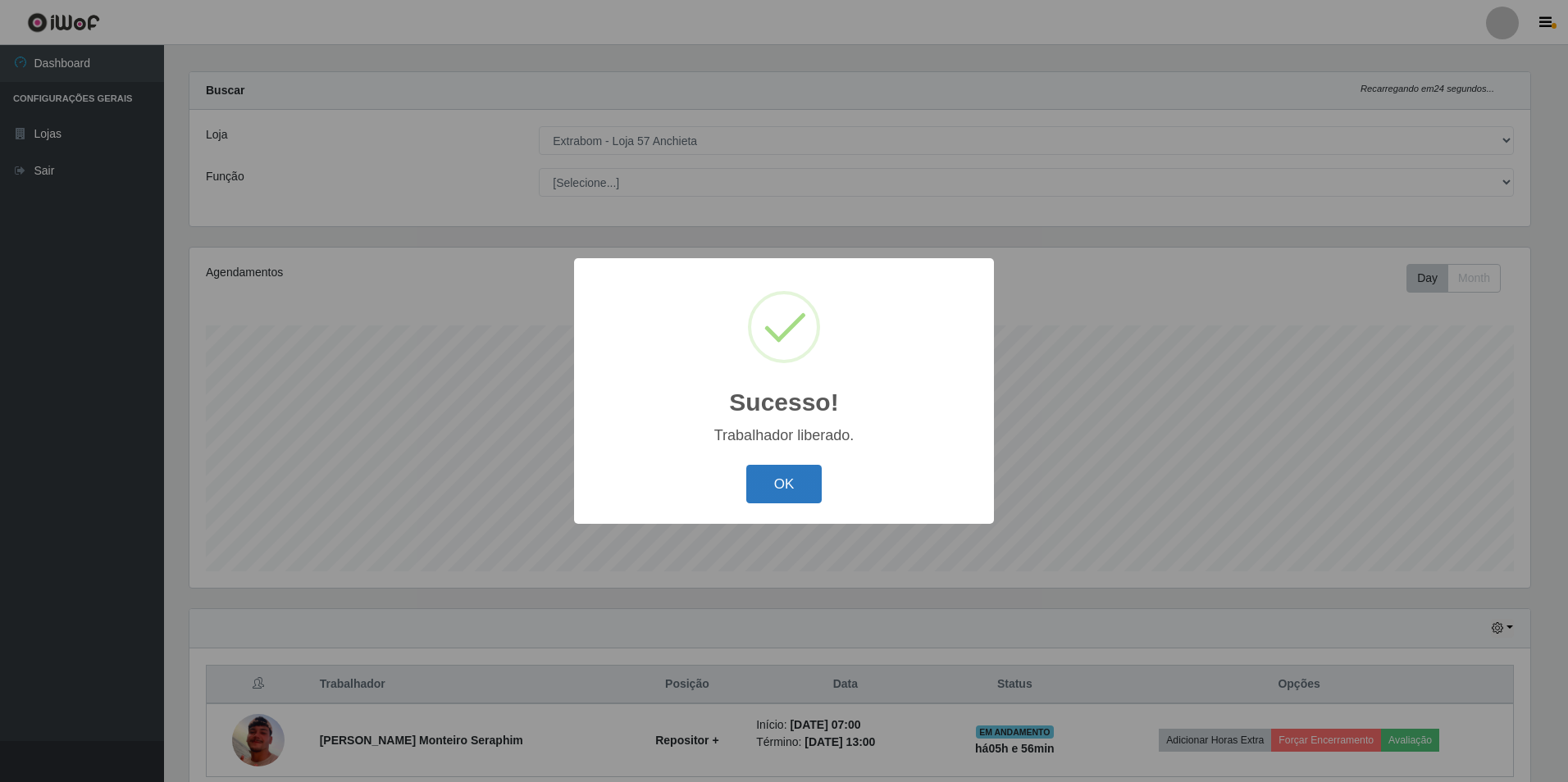
click at [780, 501] on button "OK" at bounding box center [784, 484] width 76 height 39
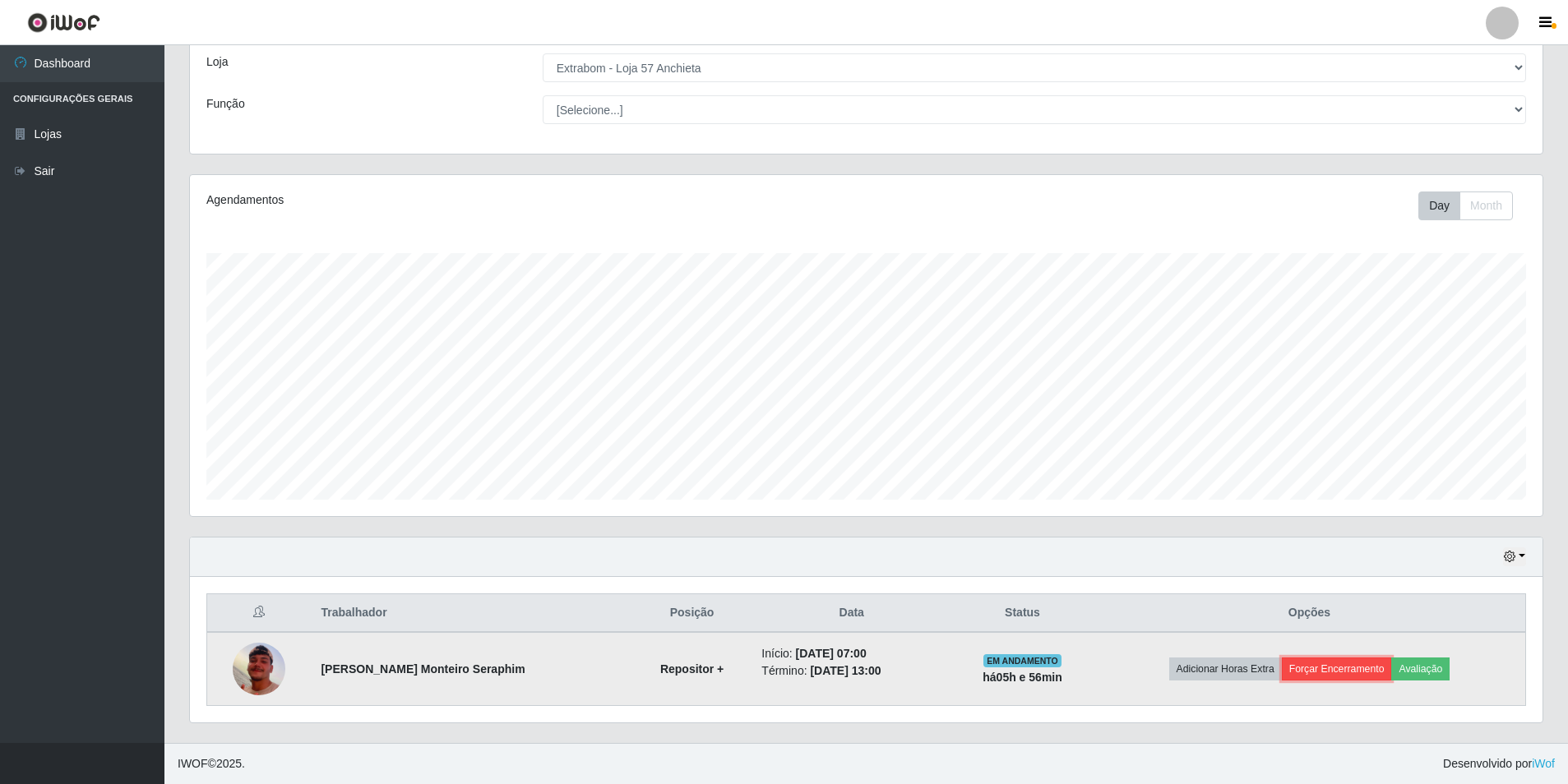
click at [1348, 674] on button "Forçar Encerramento" at bounding box center [1337, 669] width 110 height 23
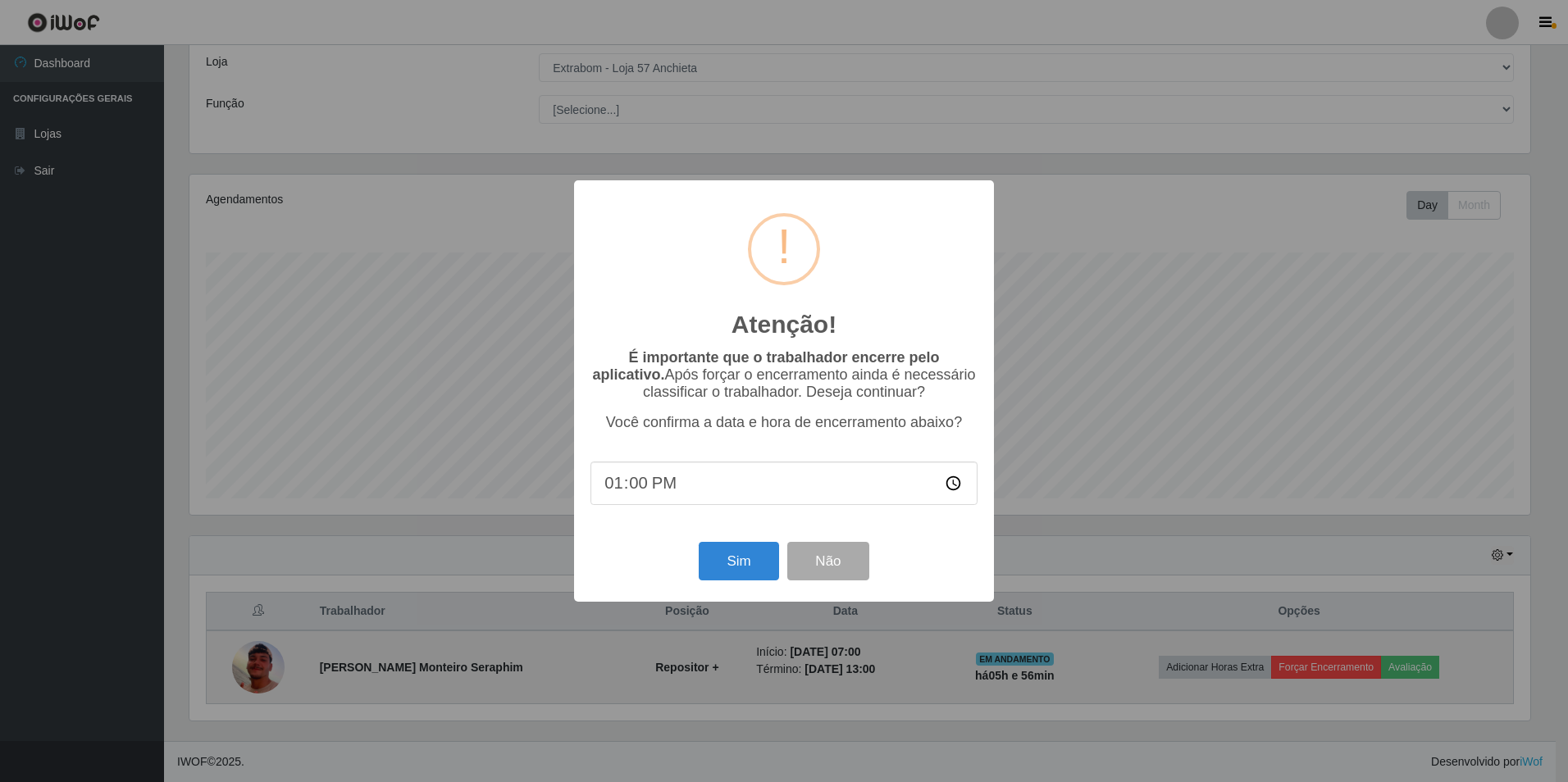
type input "13:01"
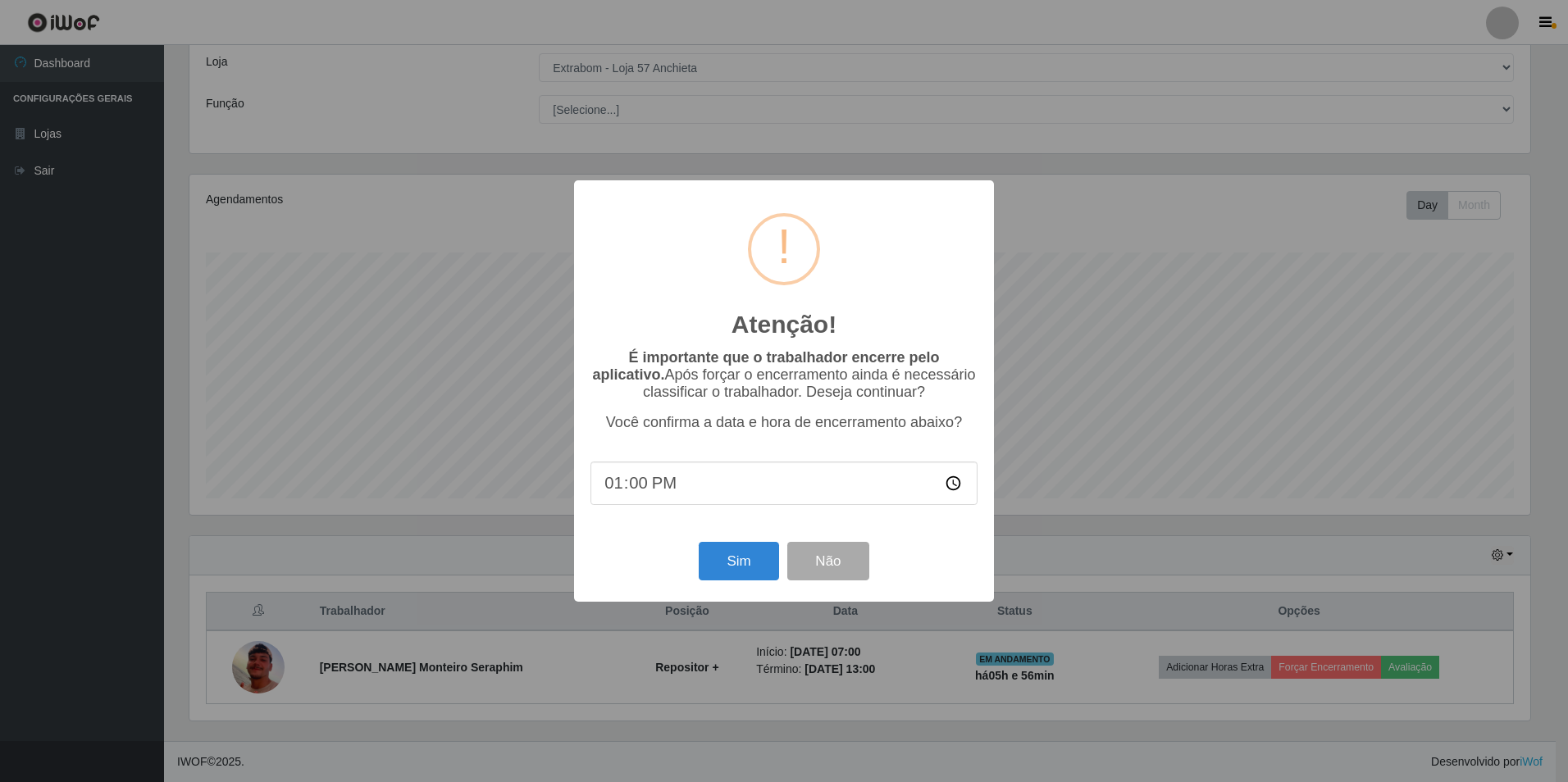
type input "13:02"
click at [728, 555] on button "Sim" at bounding box center [738, 561] width 80 height 39
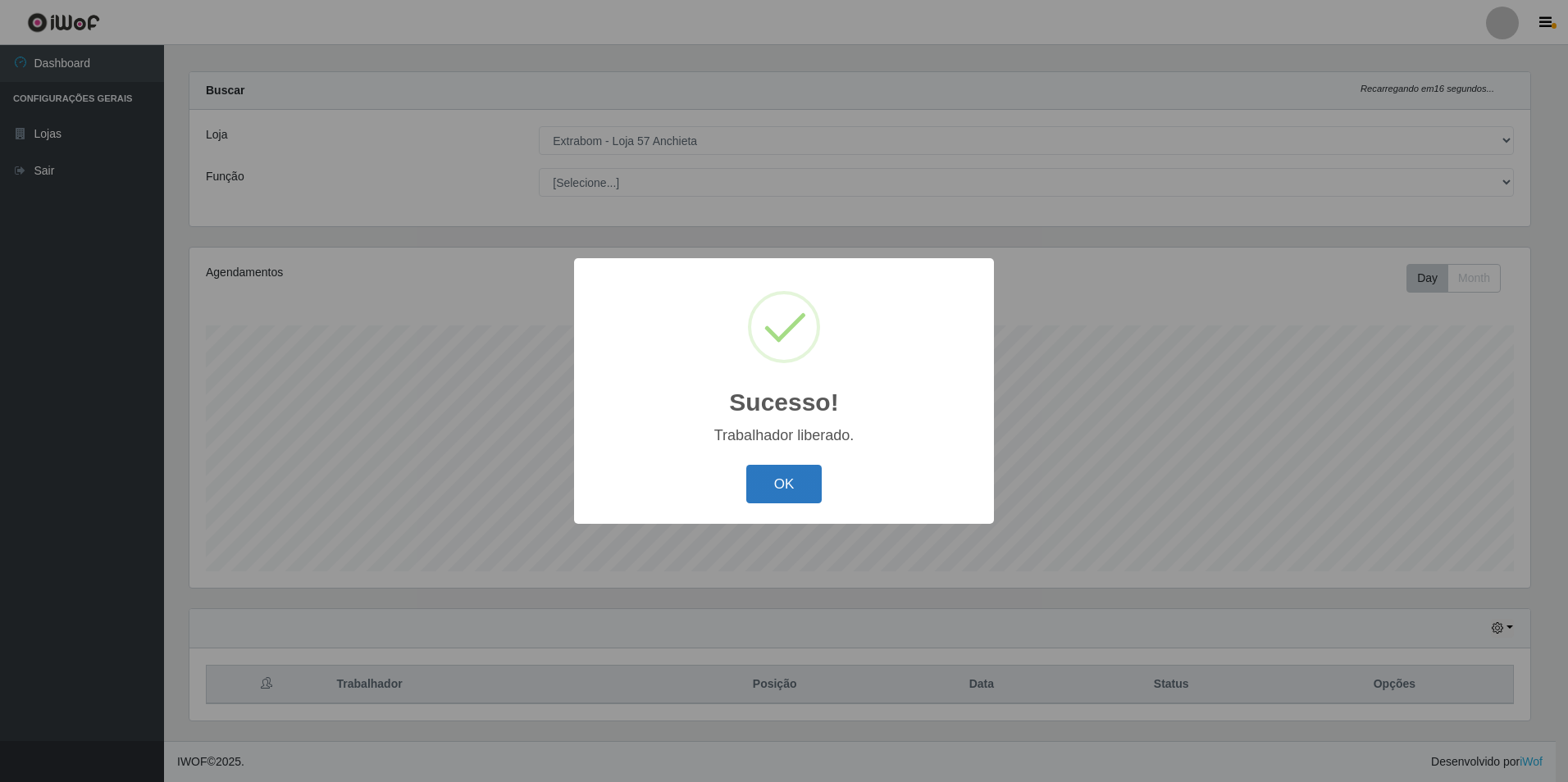
click at [791, 502] on button "OK" at bounding box center [784, 484] width 76 height 39
